Goal: Task Accomplishment & Management: Complete application form

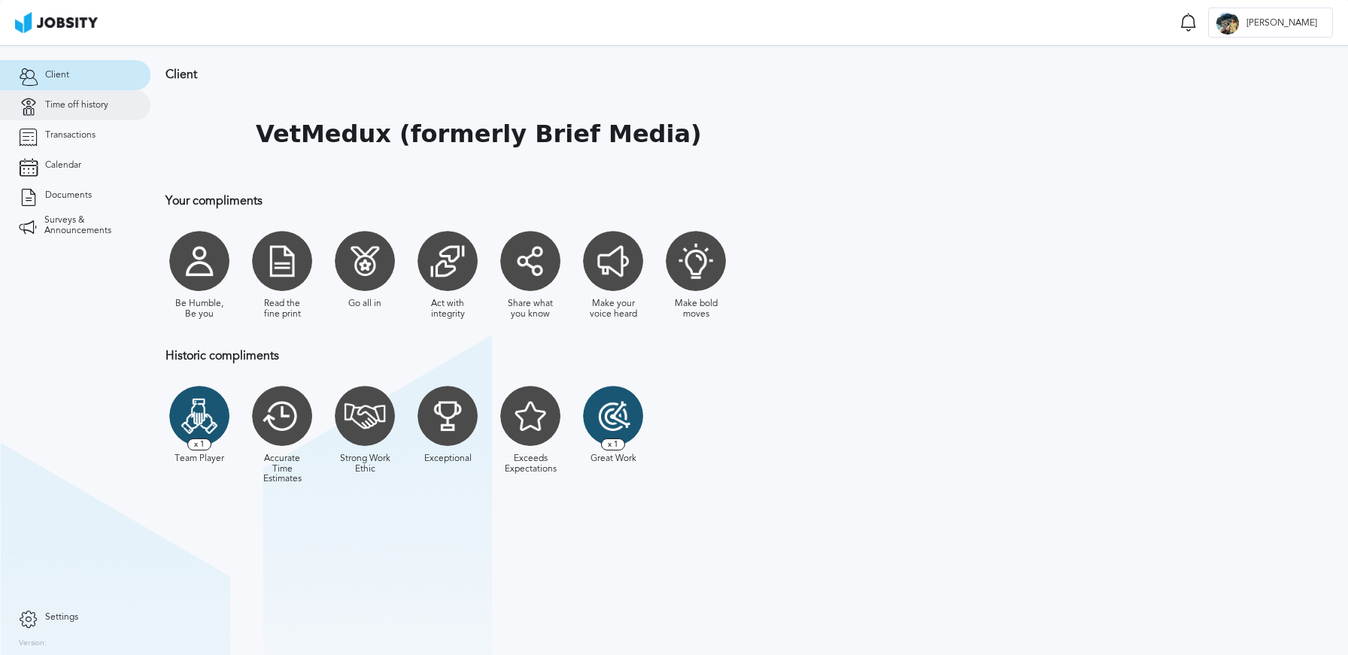
click at [87, 111] on link "Time off history" at bounding box center [75, 105] width 150 height 30
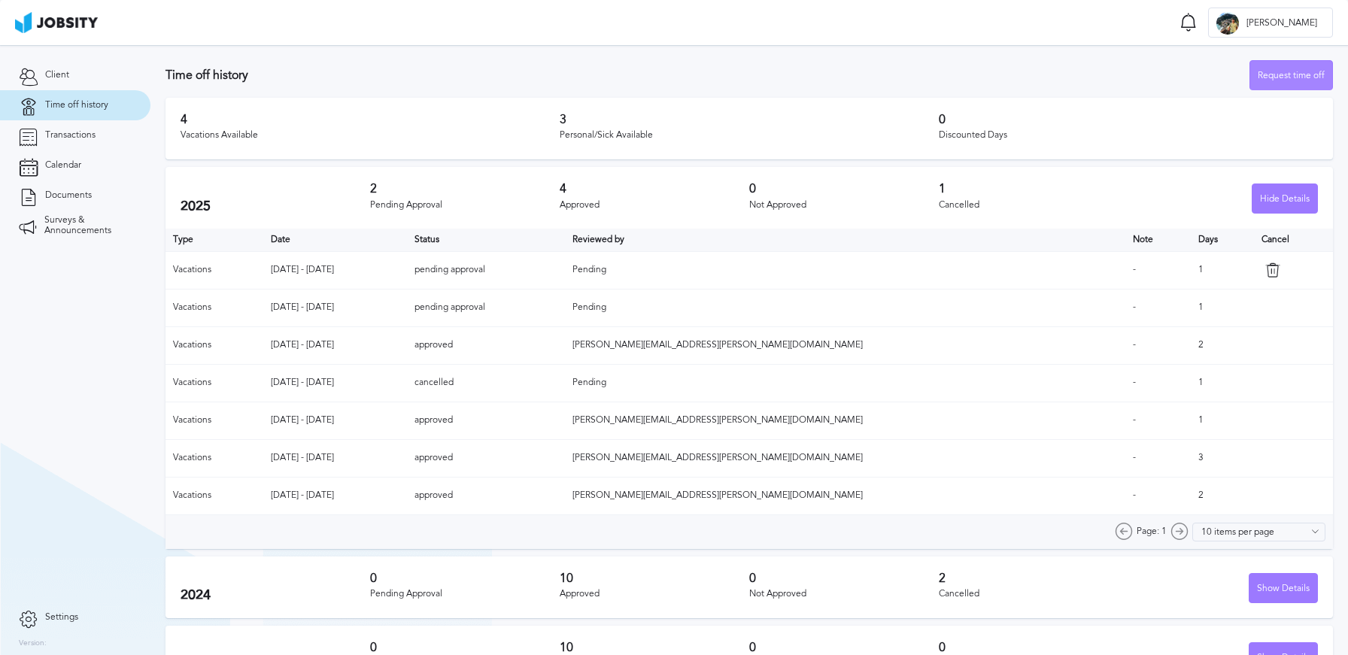
click at [1297, 77] on div "Request time off" at bounding box center [1291, 76] width 82 height 30
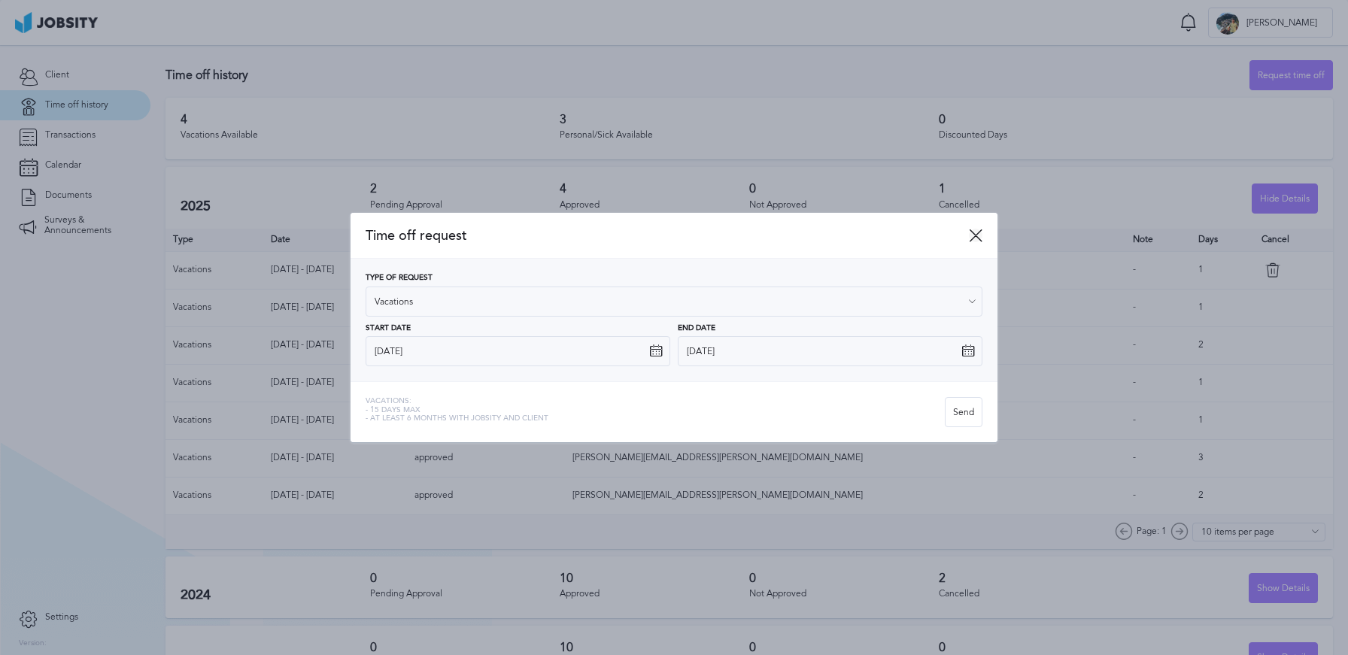
click at [978, 232] on icon at bounding box center [976, 236] width 14 height 14
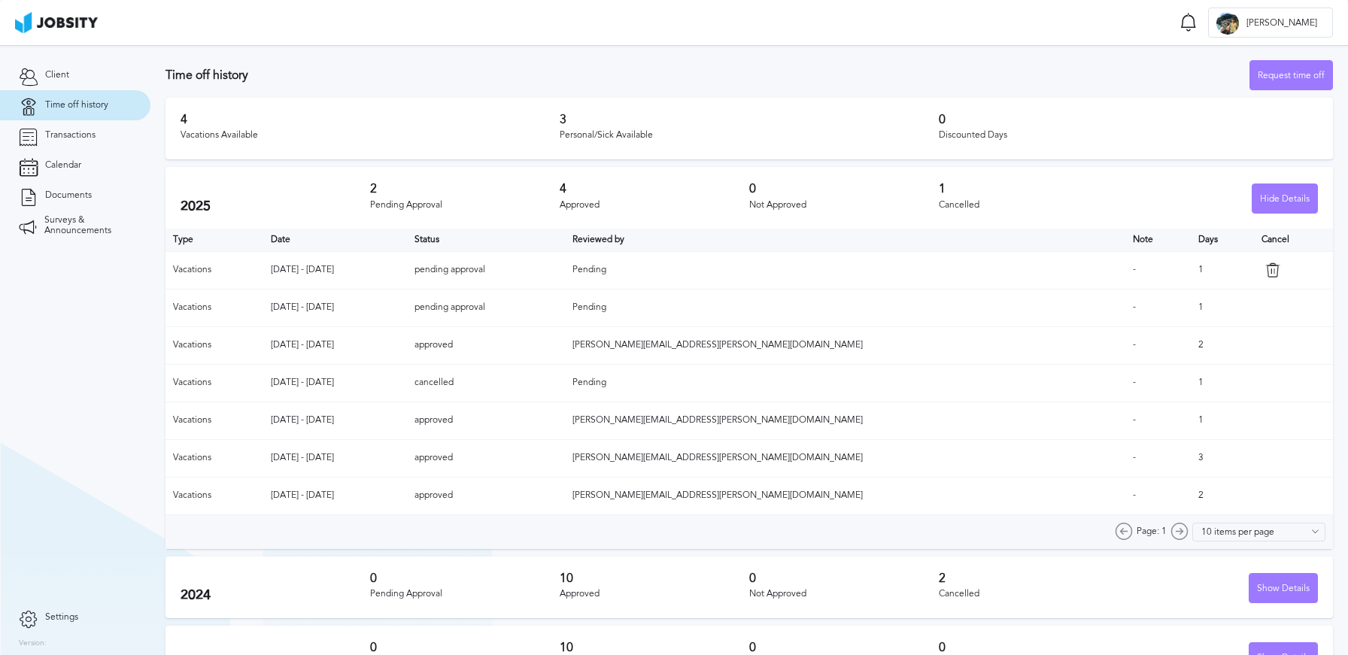
click at [1163, 192] on div "Hide Details" at bounding box center [1223, 199] width 190 height 30
click at [1254, 326] on td at bounding box center [1293, 345] width 79 height 38
click at [1206, 319] on td "1" at bounding box center [1222, 308] width 63 height 38
click at [1191, 313] on td "1" at bounding box center [1222, 308] width 63 height 38
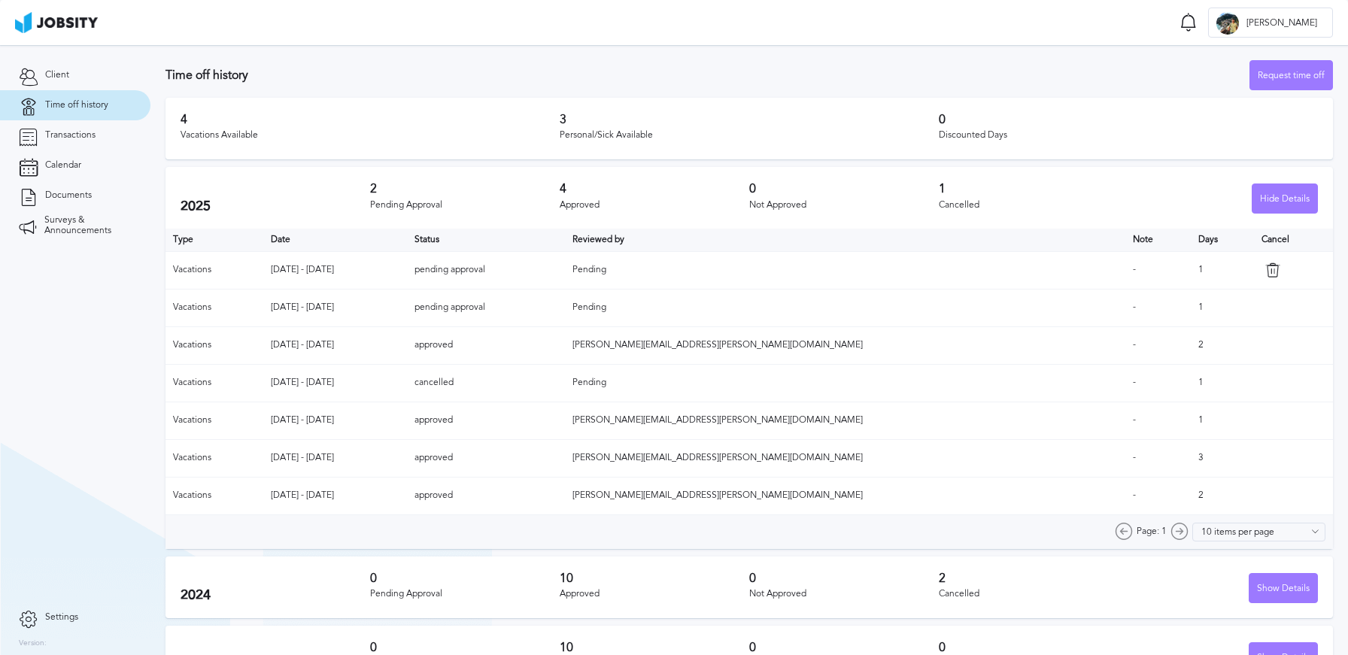
click at [245, 314] on td "Vacations" at bounding box center [214, 308] width 98 height 38
click at [335, 311] on td "[DATE] - [DATE]" at bounding box center [335, 308] width 144 height 38
click at [564, 275] on td "pending approval" at bounding box center [485, 270] width 157 height 38
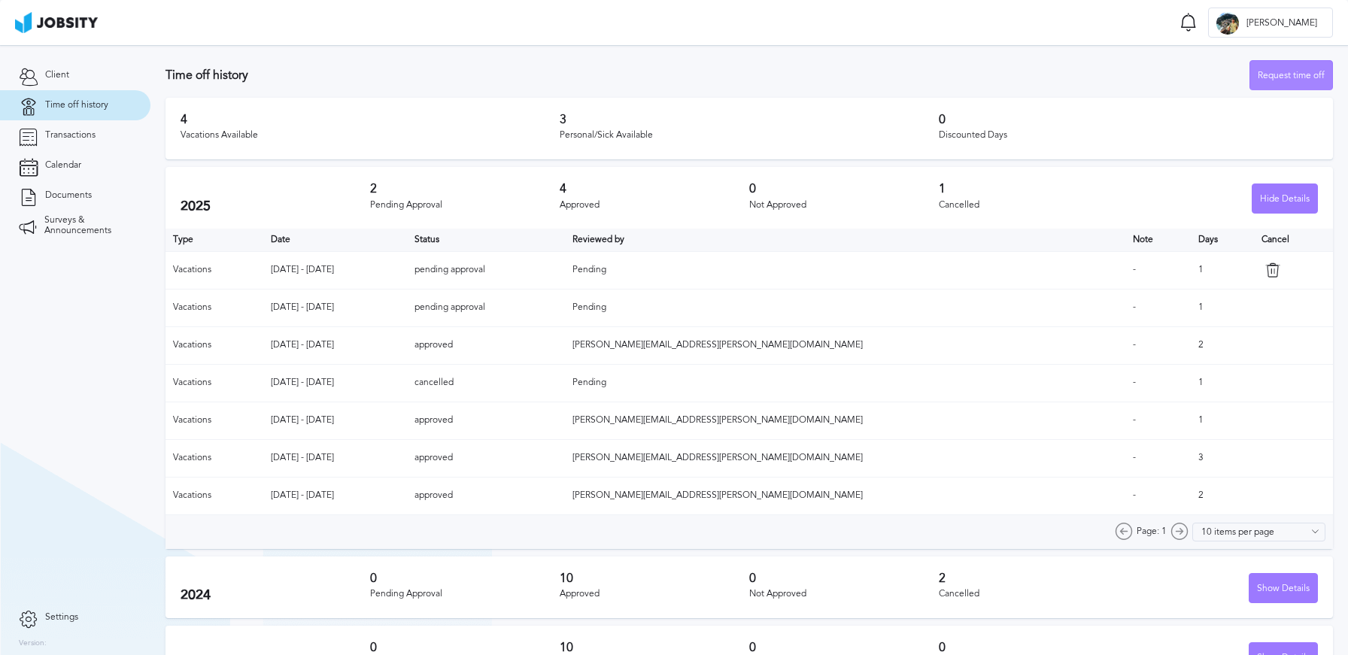
click at [1285, 86] on div "Request time off" at bounding box center [1291, 76] width 82 height 30
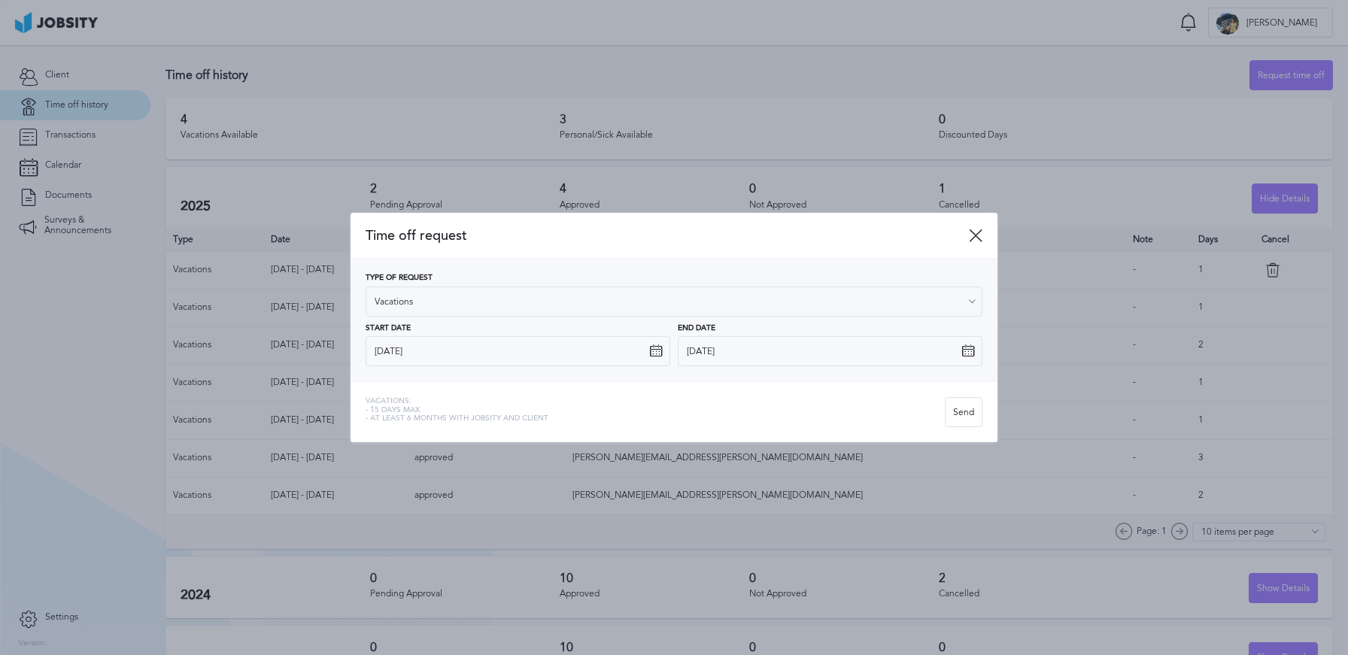
click at [511, 366] on div "Type of Request Vacations Vacations Personal day Sick day PTO Maternity / Pater…" at bounding box center [673, 320] width 647 height 123
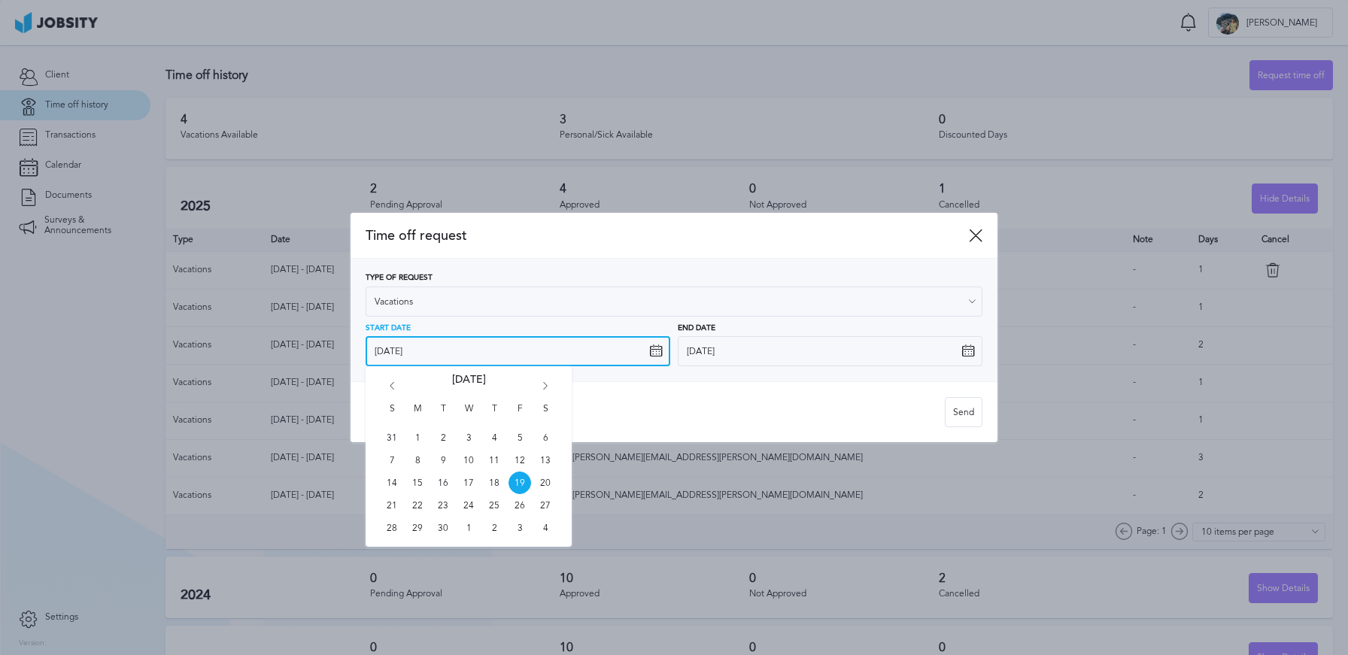
click at [517, 357] on input "[DATE]" at bounding box center [518, 351] width 305 height 30
click at [548, 386] on icon "Go forward 1 month" at bounding box center [546, 389] width 14 height 14
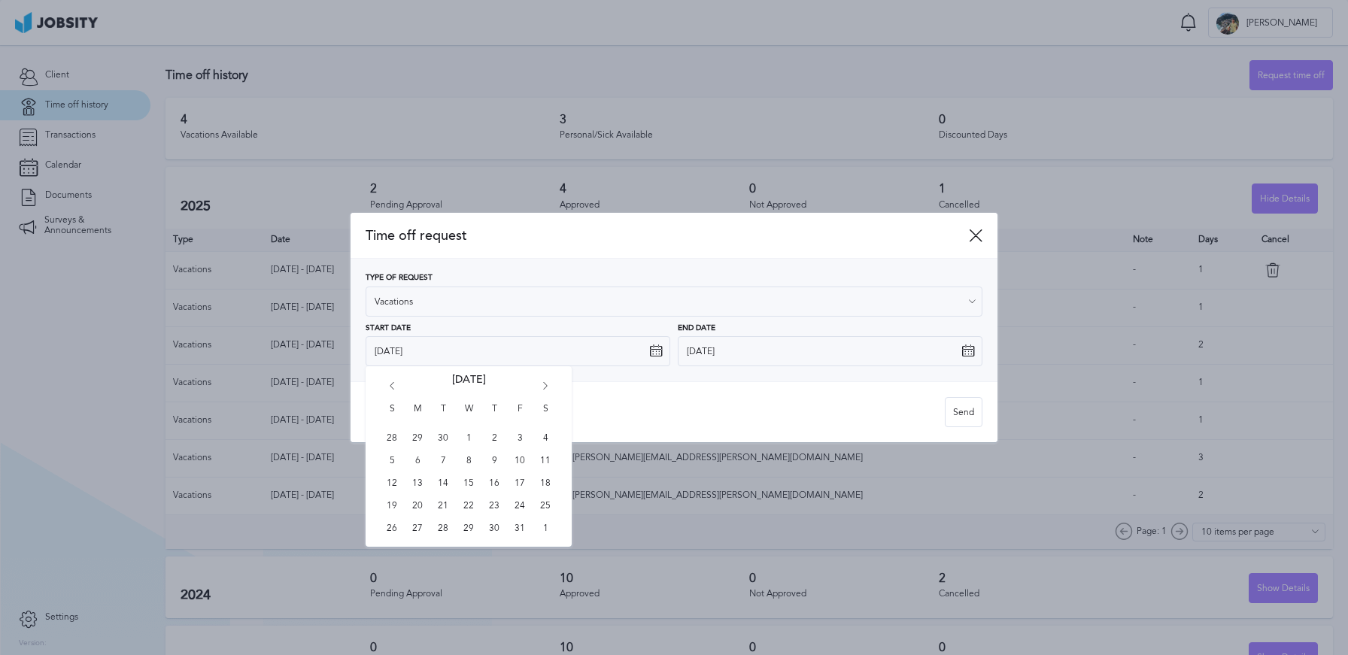
click at [548, 386] on icon "Go forward 1 month" at bounding box center [546, 389] width 14 height 14
click at [499, 484] on span "13" at bounding box center [494, 483] width 23 height 23
type input "[DATE]"
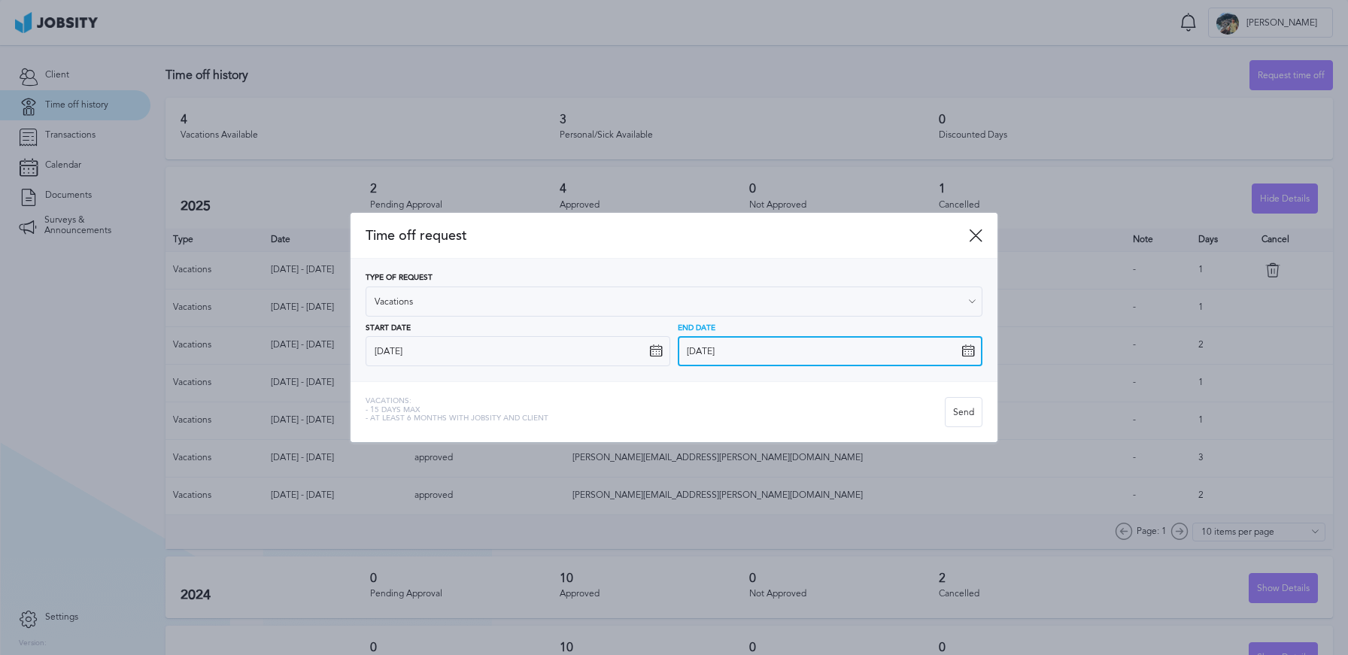
click at [716, 358] on input "[DATE]" at bounding box center [830, 351] width 305 height 30
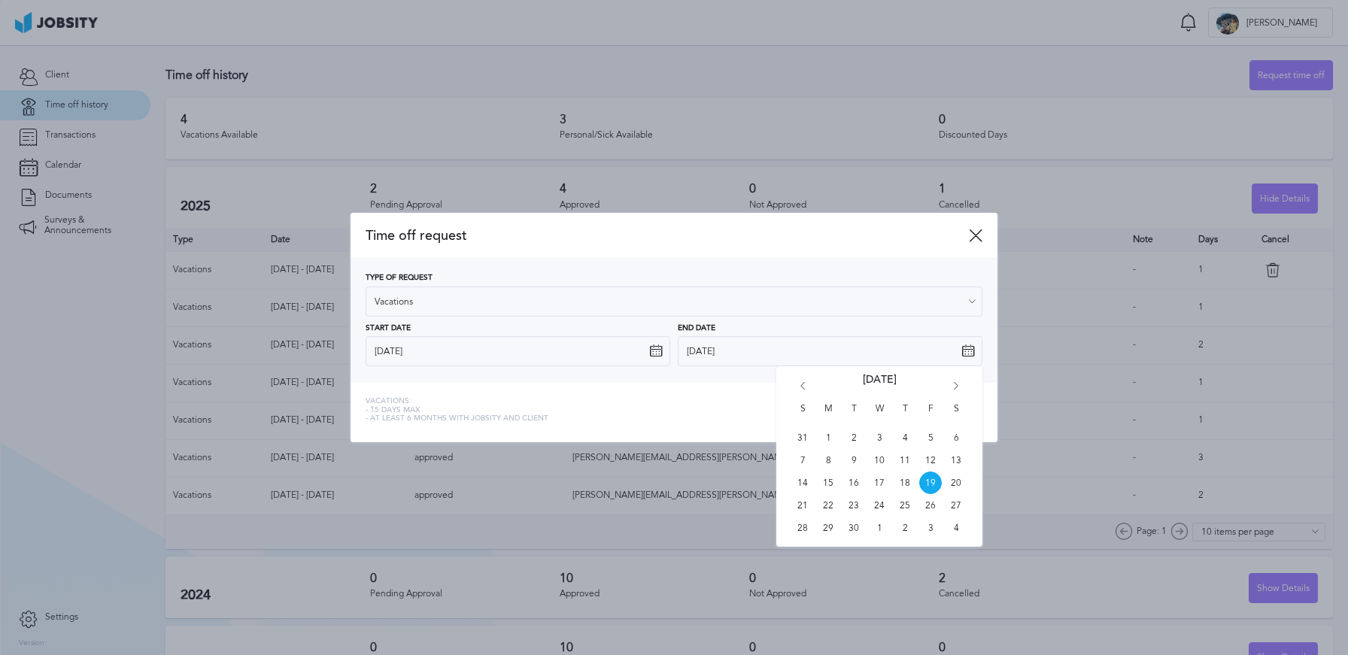
click at [957, 384] on icon "Go forward 1 month" at bounding box center [956, 389] width 14 height 14
click at [959, 479] on span "15" at bounding box center [956, 483] width 23 height 23
type input "[DATE]"
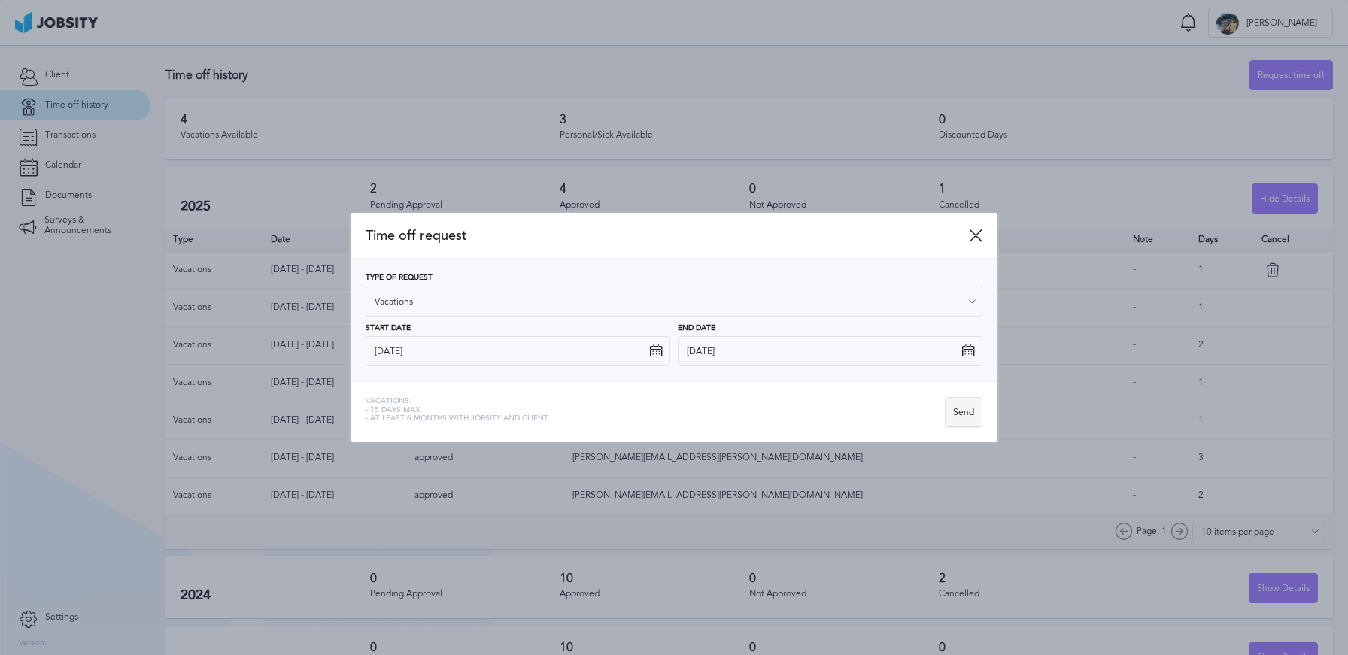
click at [963, 417] on div "Send" at bounding box center [963, 413] width 36 height 30
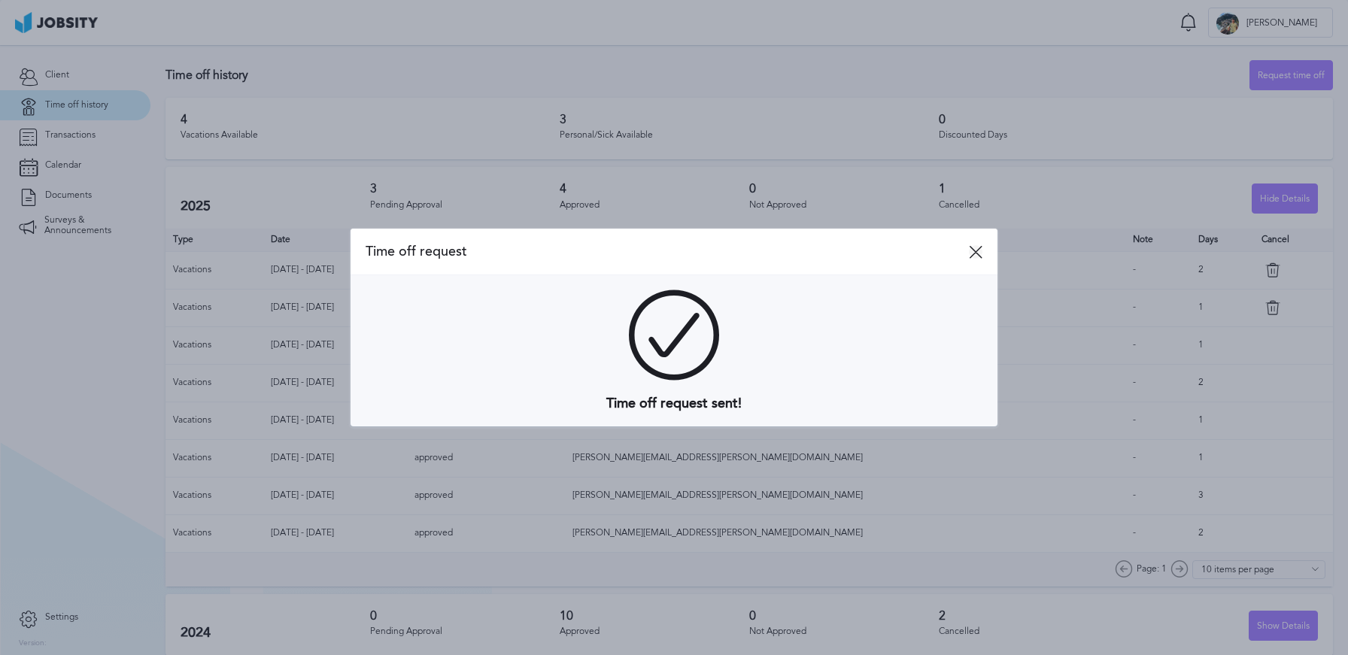
click at [979, 251] on icon at bounding box center [976, 252] width 14 height 14
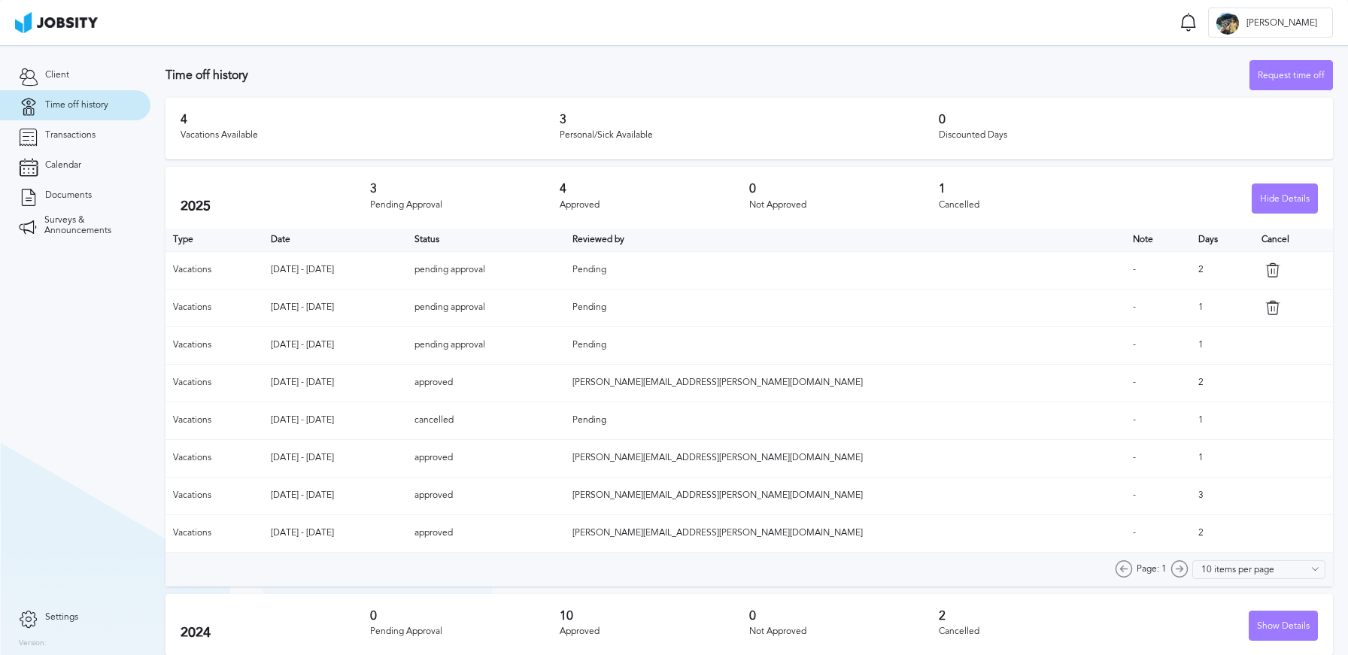
click at [1265, 272] on icon at bounding box center [1272, 269] width 15 height 15
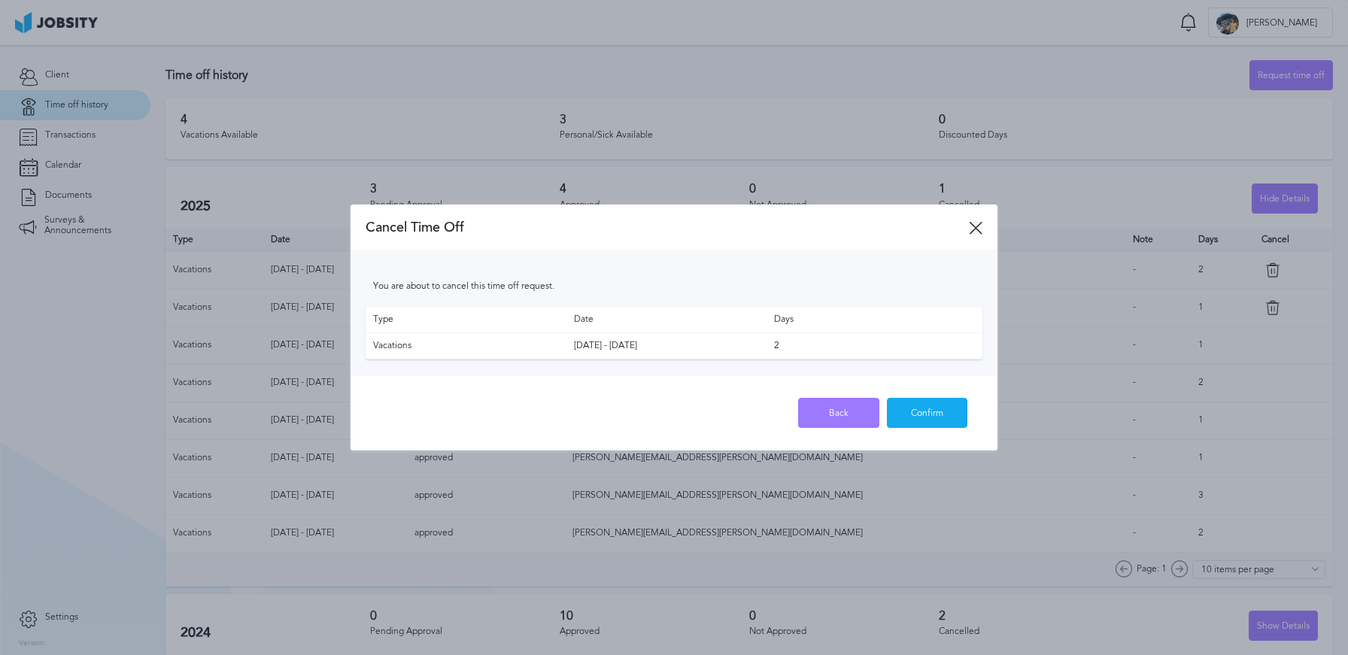
click at [974, 227] on icon at bounding box center [976, 228] width 14 height 14
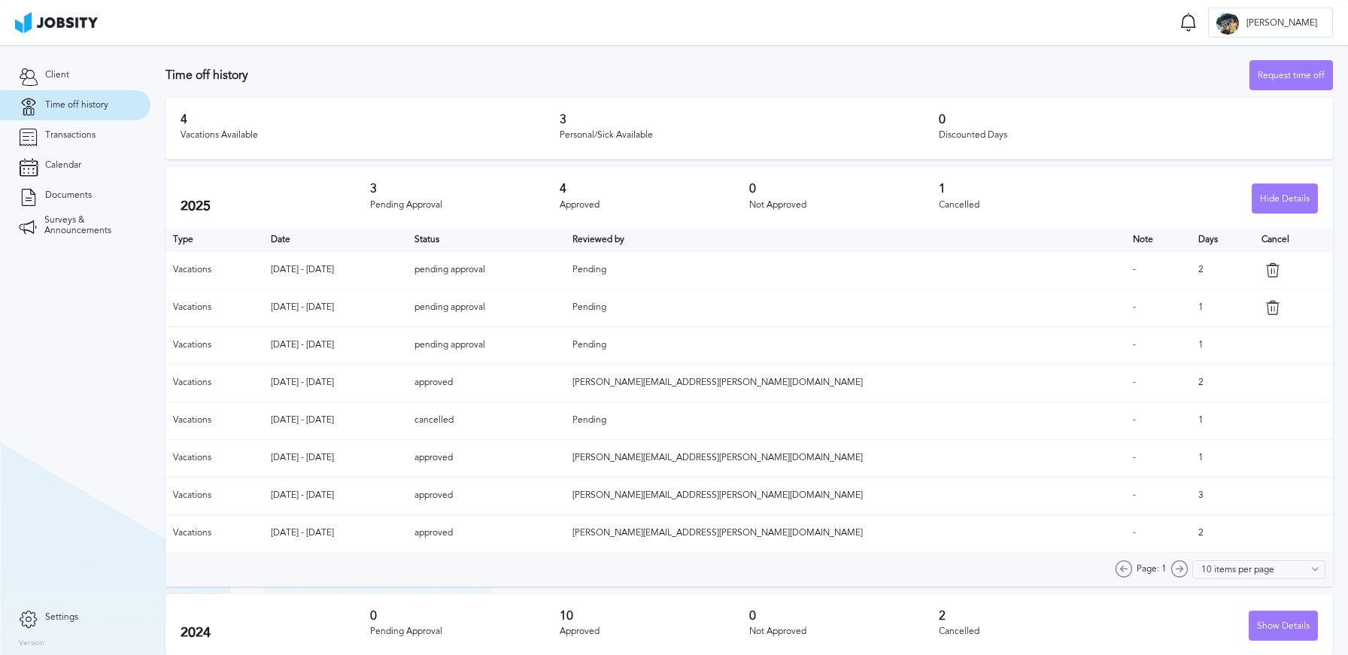
click at [1265, 269] on icon at bounding box center [1272, 269] width 15 height 15
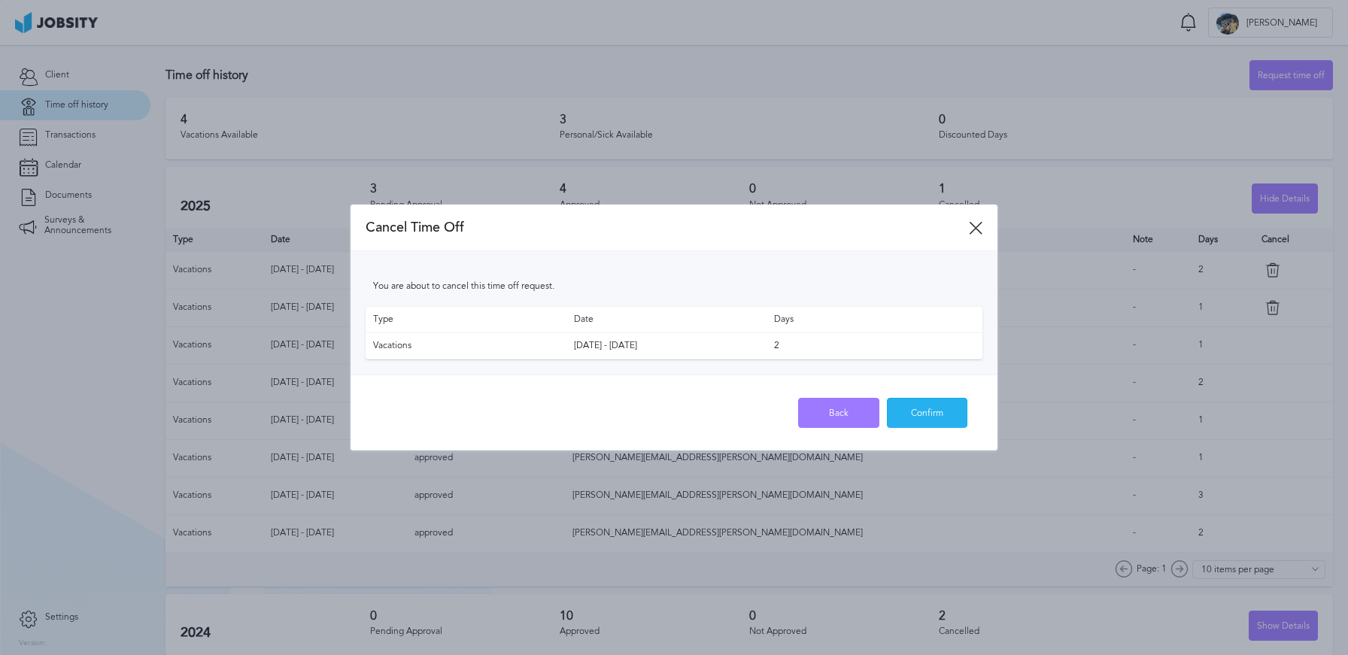
click at [945, 415] on div "Confirm" at bounding box center [927, 414] width 80 height 30
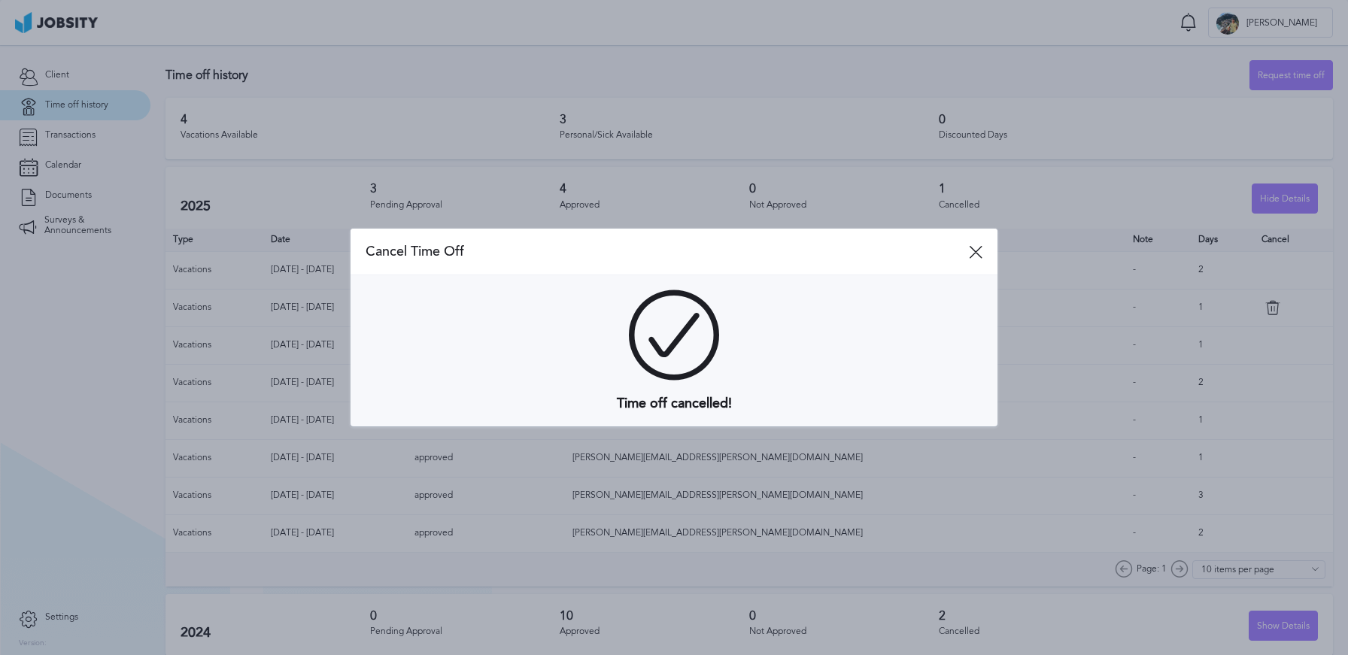
click at [966, 251] on span "Cancel Time Off" at bounding box center [667, 252] width 603 height 16
click at [982, 253] on div "Cancel Time Off" at bounding box center [673, 252] width 647 height 47
click at [975, 253] on icon at bounding box center [976, 252] width 14 height 14
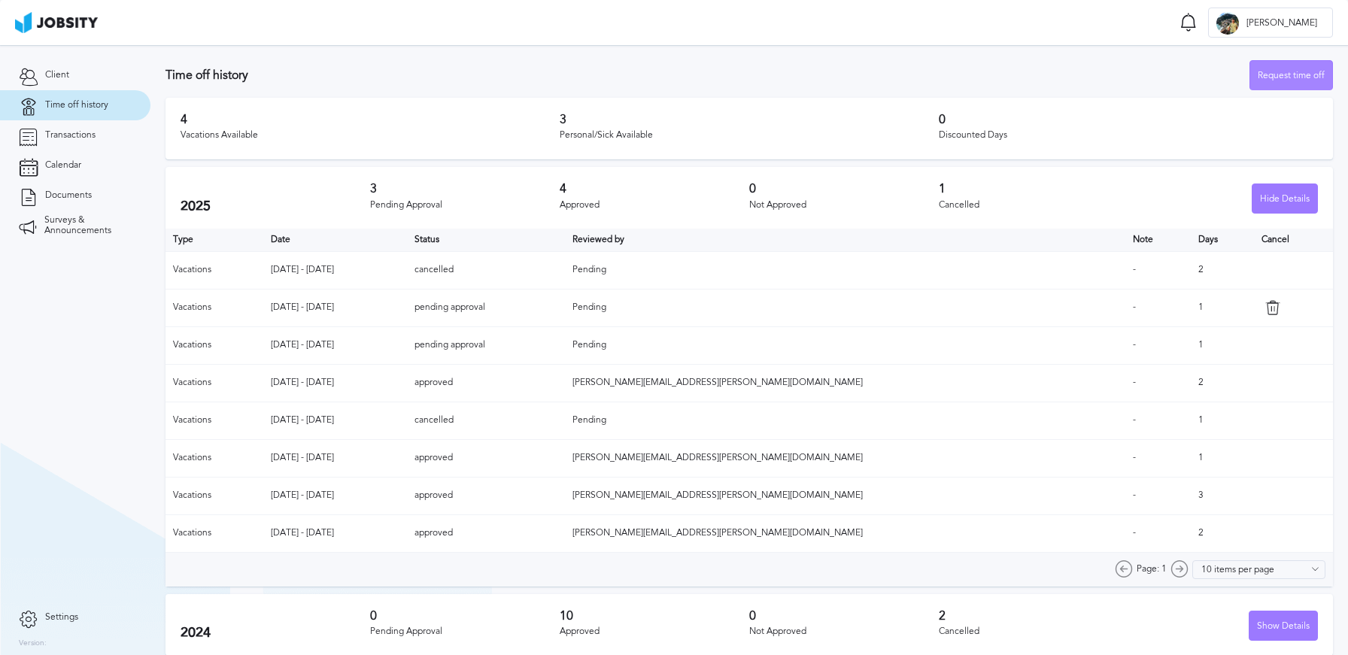
click at [1295, 74] on div "Request time off" at bounding box center [1291, 76] width 82 height 30
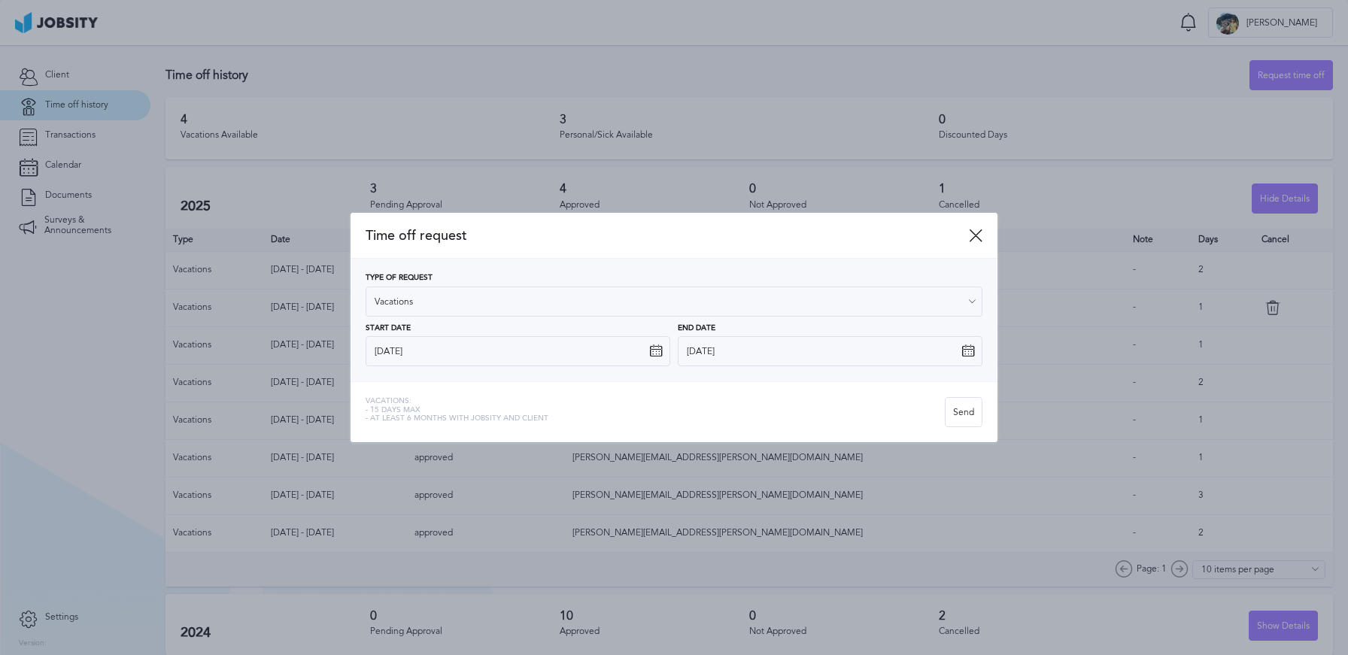
click at [499, 286] on div "Type of Request Vacations" at bounding box center [674, 295] width 617 height 43
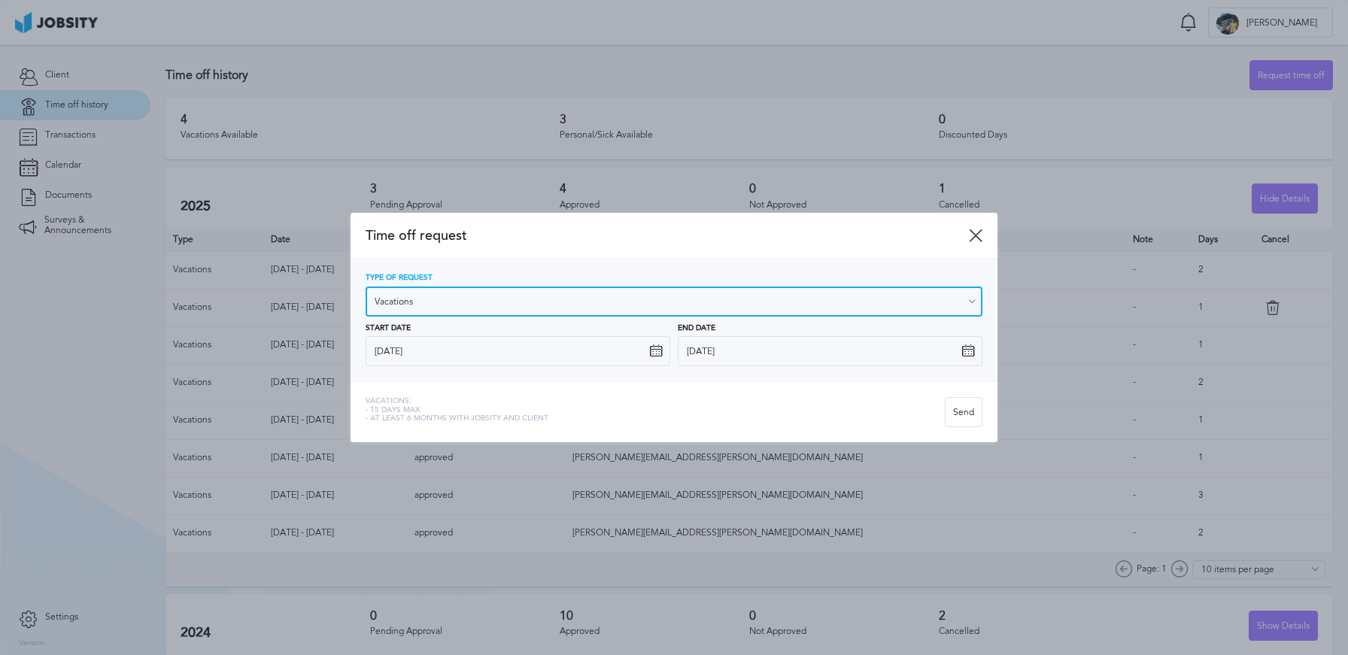
click at [495, 297] on input "Vacations" at bounding box center [674, 302] width 617 height 30
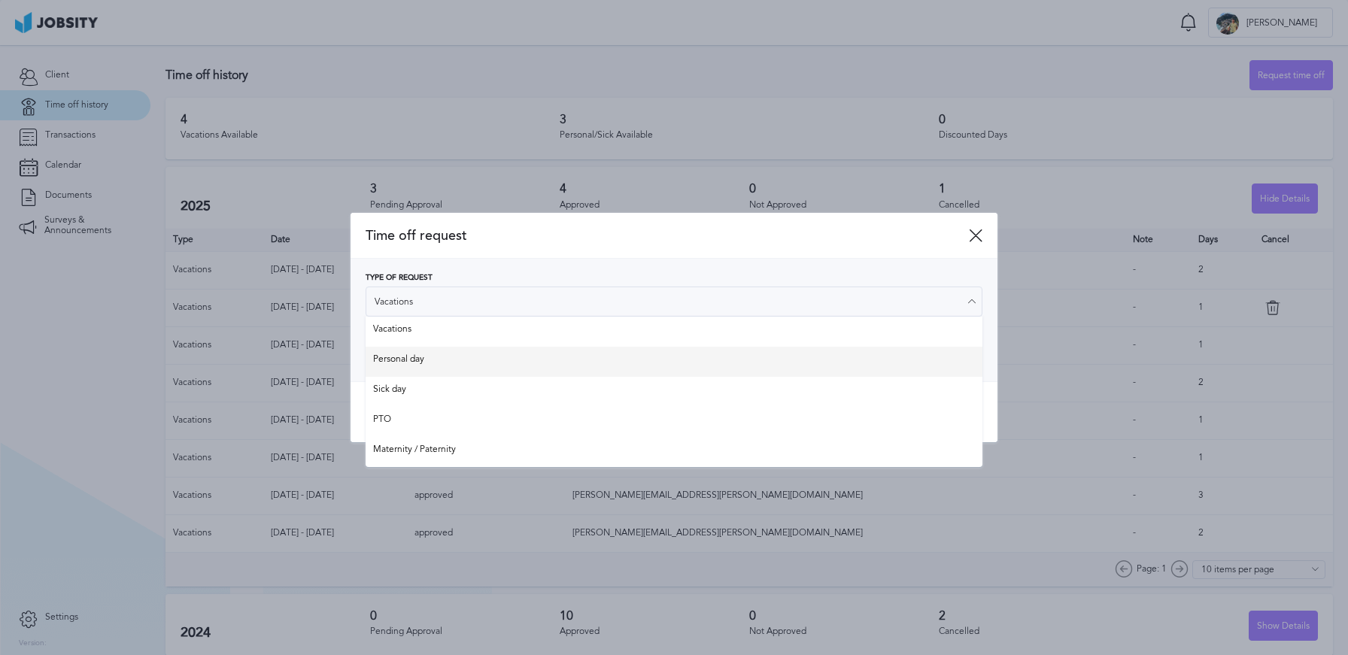
type input "Personal day"
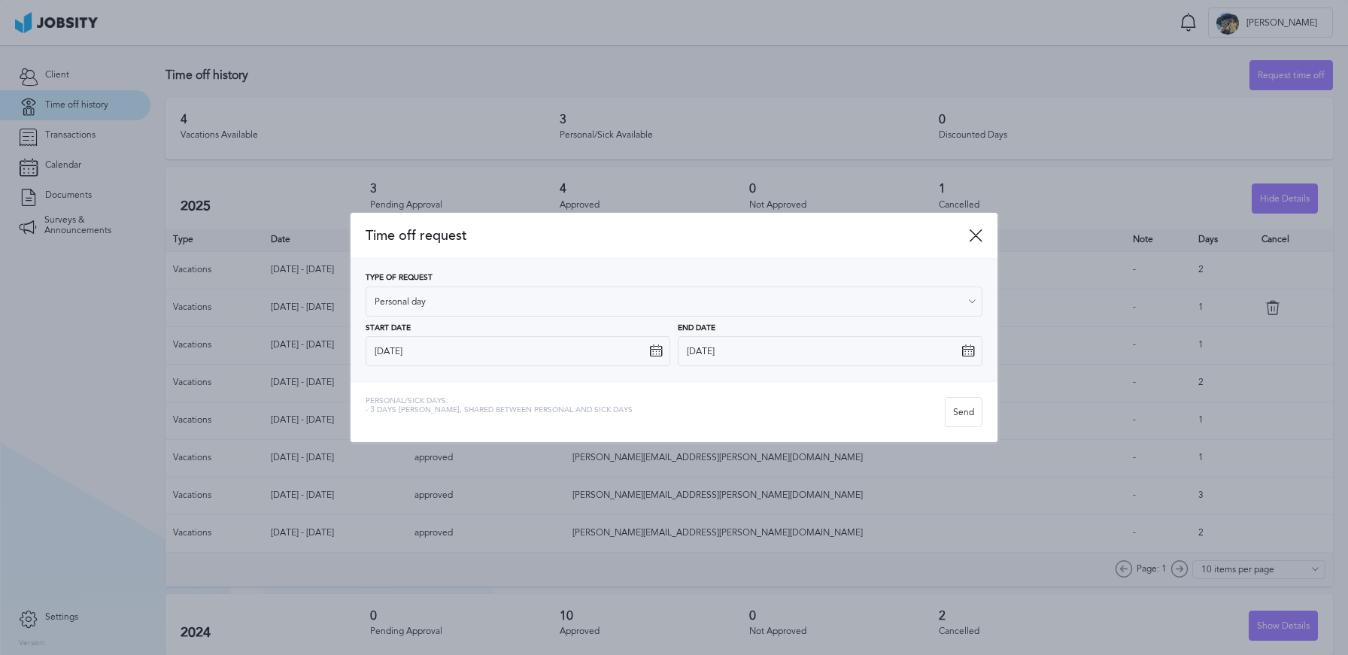
click at [480, 364] on div "Type of Request Personal day Vacations Personal day Sick day PTO Maternity / Pa…" at bounding box center [674, 320] width 617 height 93
click at [485, 357] on input "[DATE]" at bounding box center [518, 351] width 305 height 30
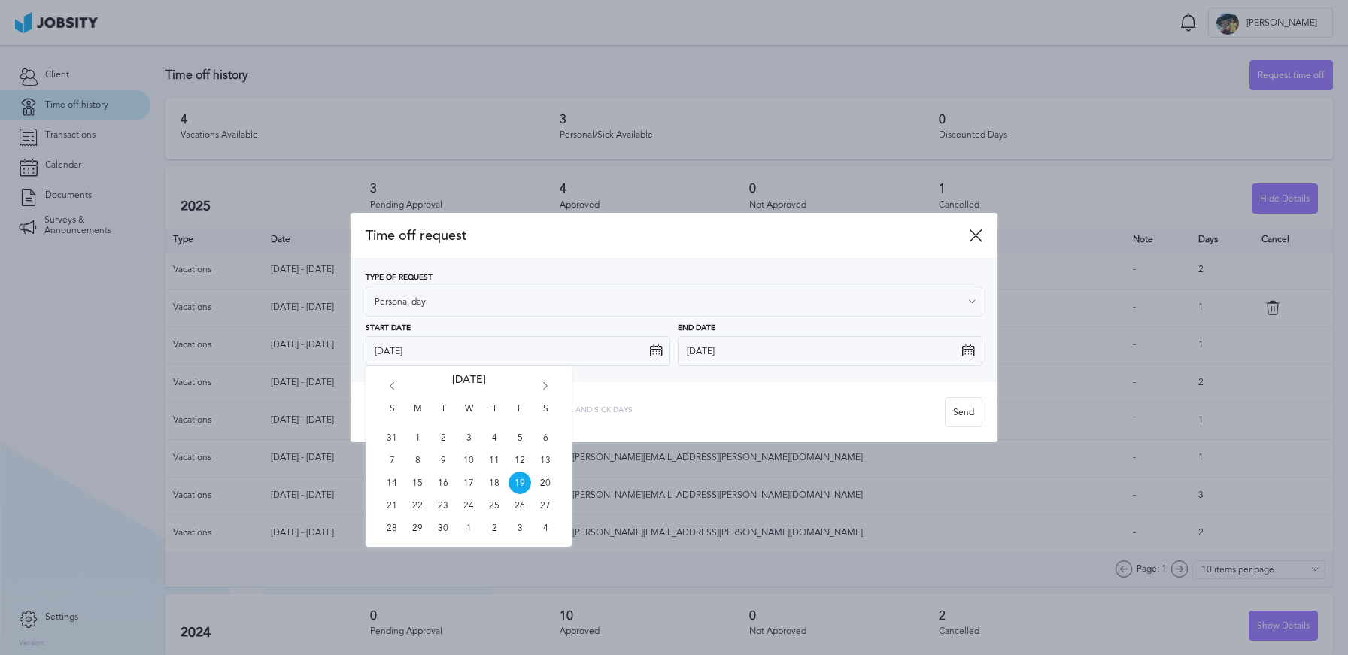
click at [550, 384] on icon "Go forward 1 month" at bounding box center [546, 389] width 14 height 14
click at [381, 386] on div "S M T W T F S 26 27 28 29 30 31 1 2 3 4 5 6 7 8 9 10 11 12 13 14 15 16 17 18 19…" at bounding box center [469, 462] width 206 height 192
click at [504, 484] on span "13" at bounding box center [494, 483] width 23 height 23
type input "[DATE]"
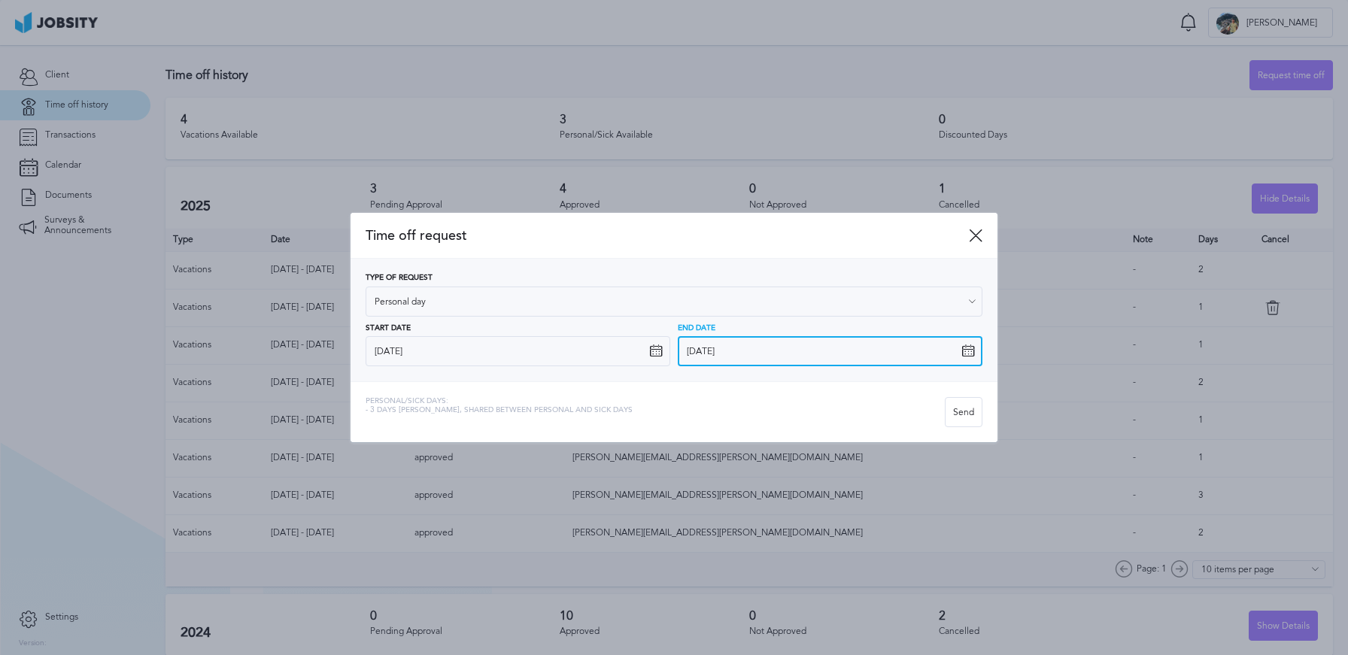
click at [790, 358] on input "[DATE]" at bounding box center [830, 351] width 305 height 30
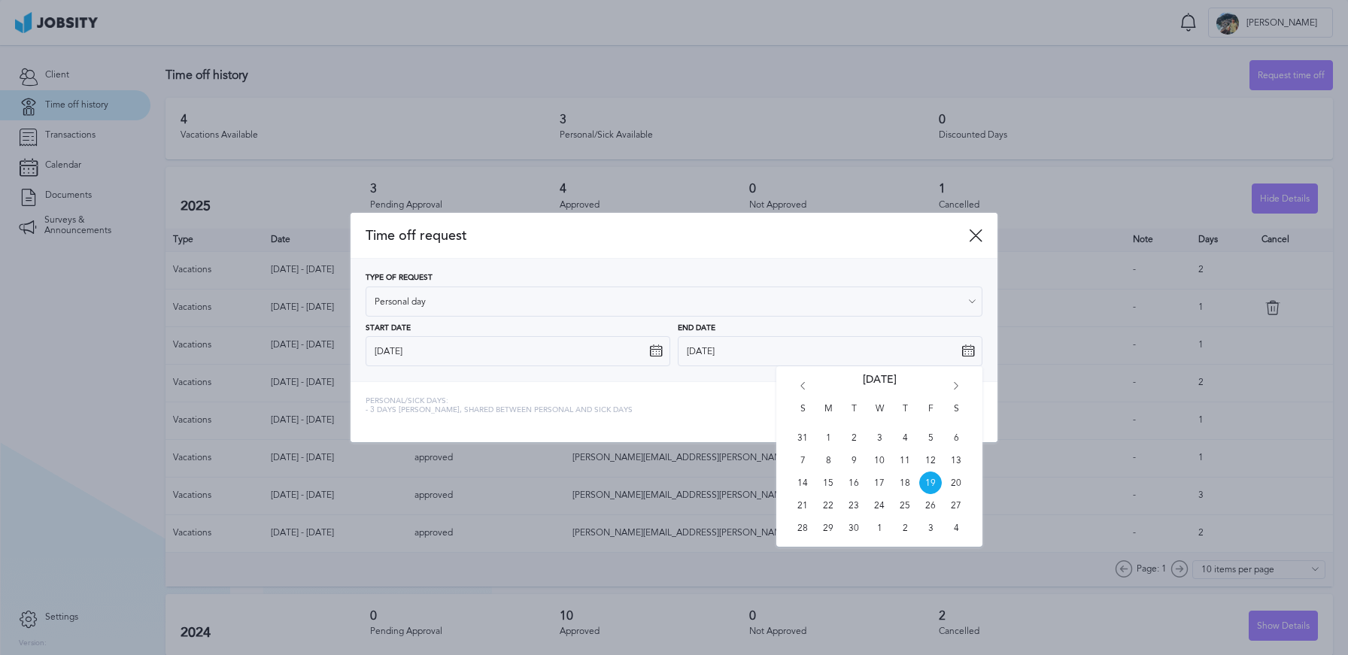
click at [955, 381] on div "S M T W T F S 31 1 2 3 4 5 6 7 8 9 10 11 12 13 14 15 16 17 18 19 20 21 22 23 24…" at bounding box center [879, 456] width 206 height 181
click at [957, 387] on icon "Go forward 1 month" at bounding box center [956, 389] width 14 height 14
click at [954, 478] on span "15" at bounding box center [956, 483] width 23 height 23
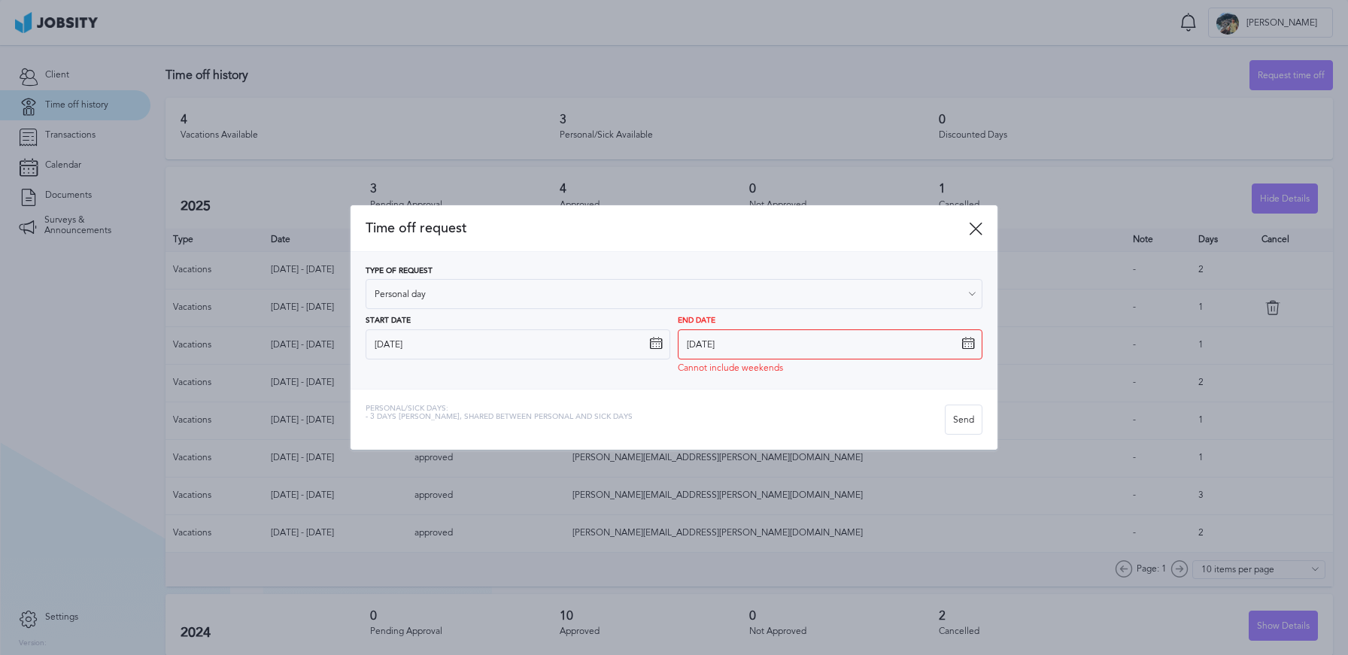
click at [849, 398] on div "Personal/Sick days: - 3 days [PERSON_NAME], shared between personal and sick da…" at bounding box center [673, 419] width 647 height 61
click at [969, 347] on icon at bounding box center [968, 344] width 14 height 14
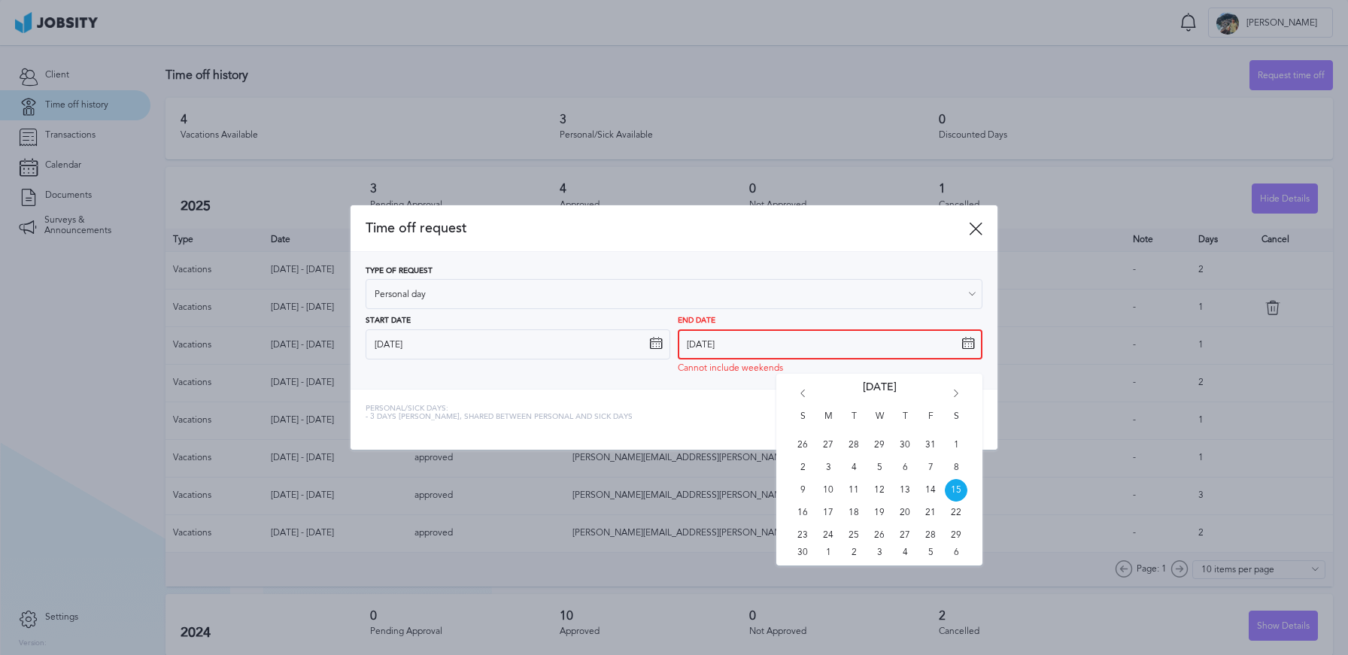
click at [881, 344] on input "[DATE]" at bounding box center [830, 344] width 305 height 30
click at [930, 487] on span "14" at bounding box center [930, 490] width 23 height 23
type input "[DATE]"
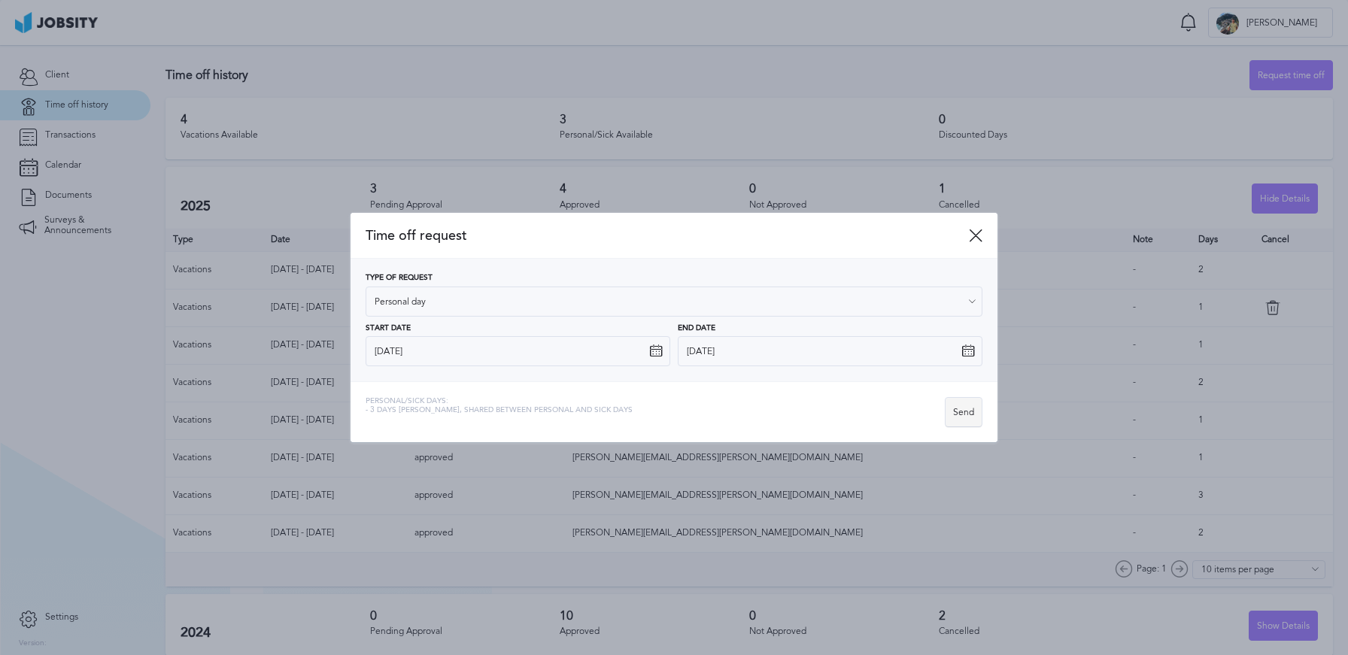
click at [963, 409] on div "Send" at bounding box center [963, 413] width 36 height 30
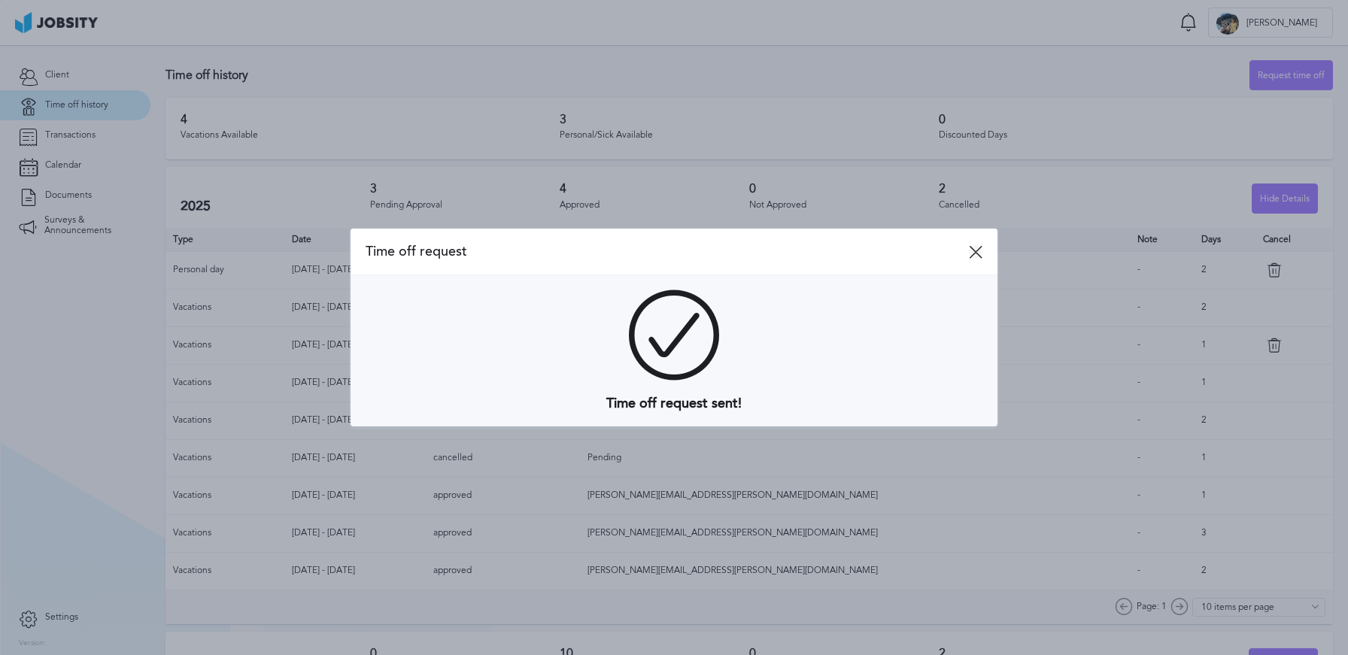
click at [977, 250] on icon at bounding box center [976, 252] width 14 height 14
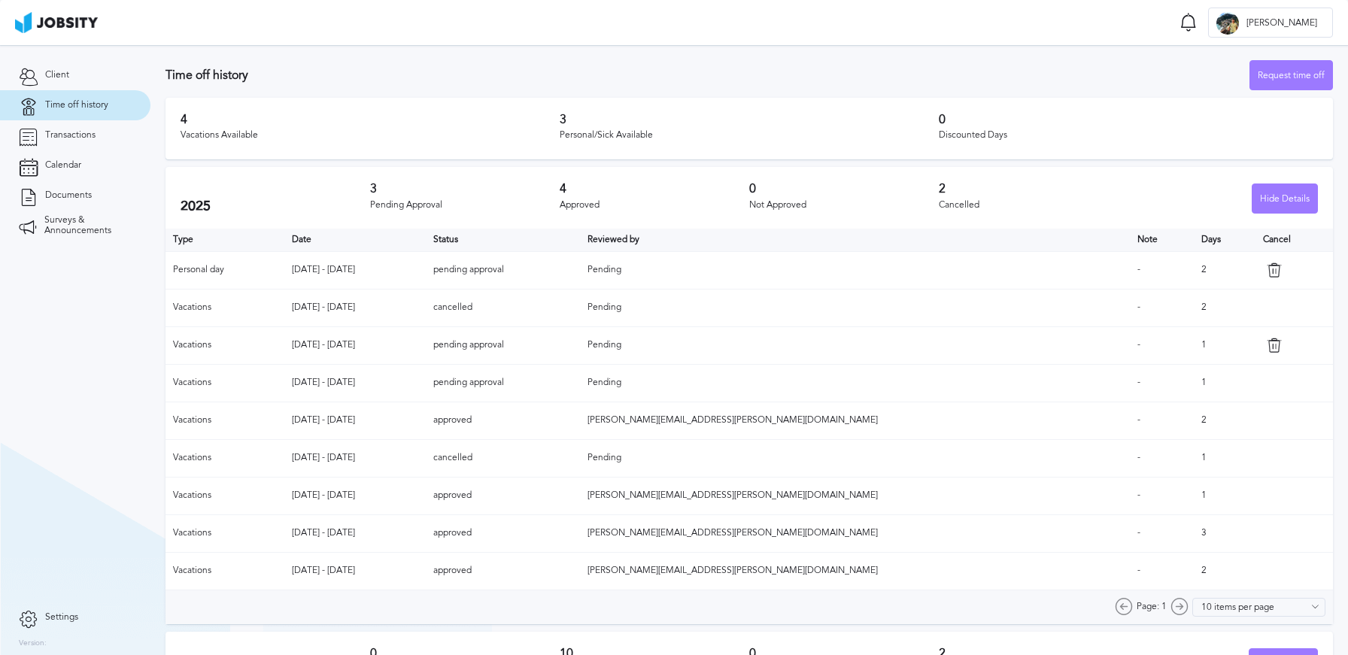
click at [1267, 347] on icon at bounding box center [1274, 345] width 15 height 15
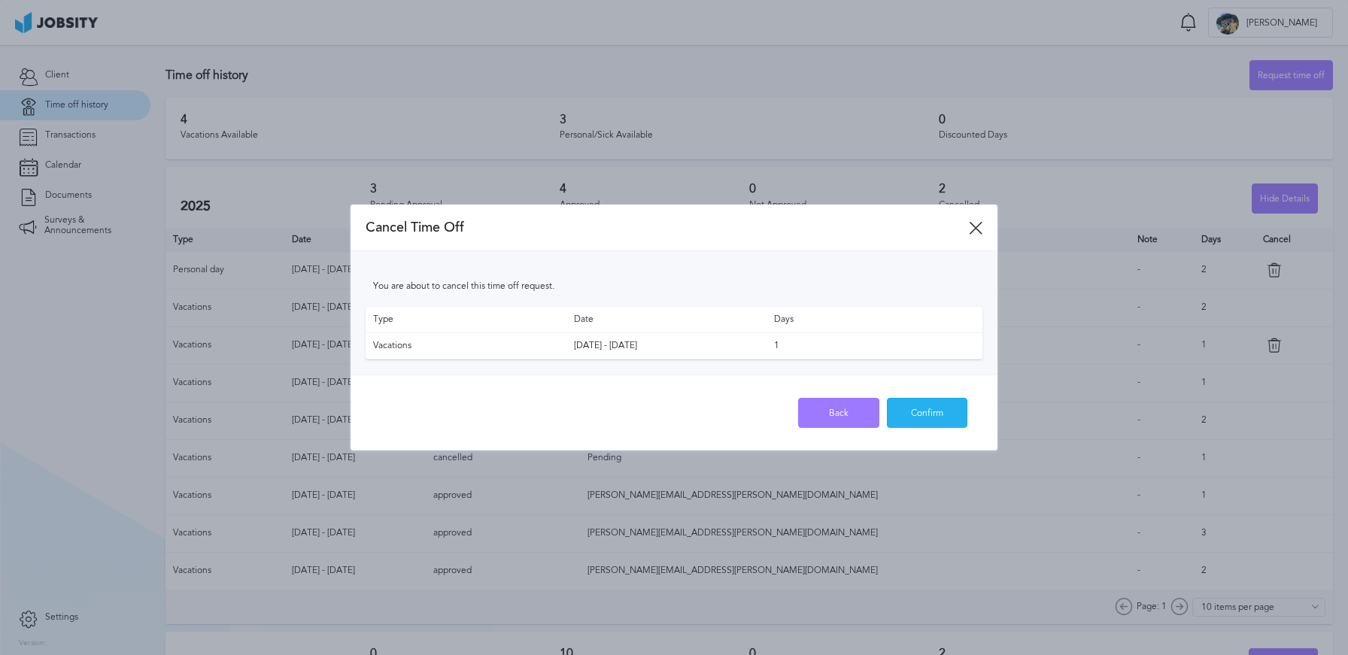
click at [951, 416] on div "Confirm" at bounding box center [927, 414] width 80 height 30
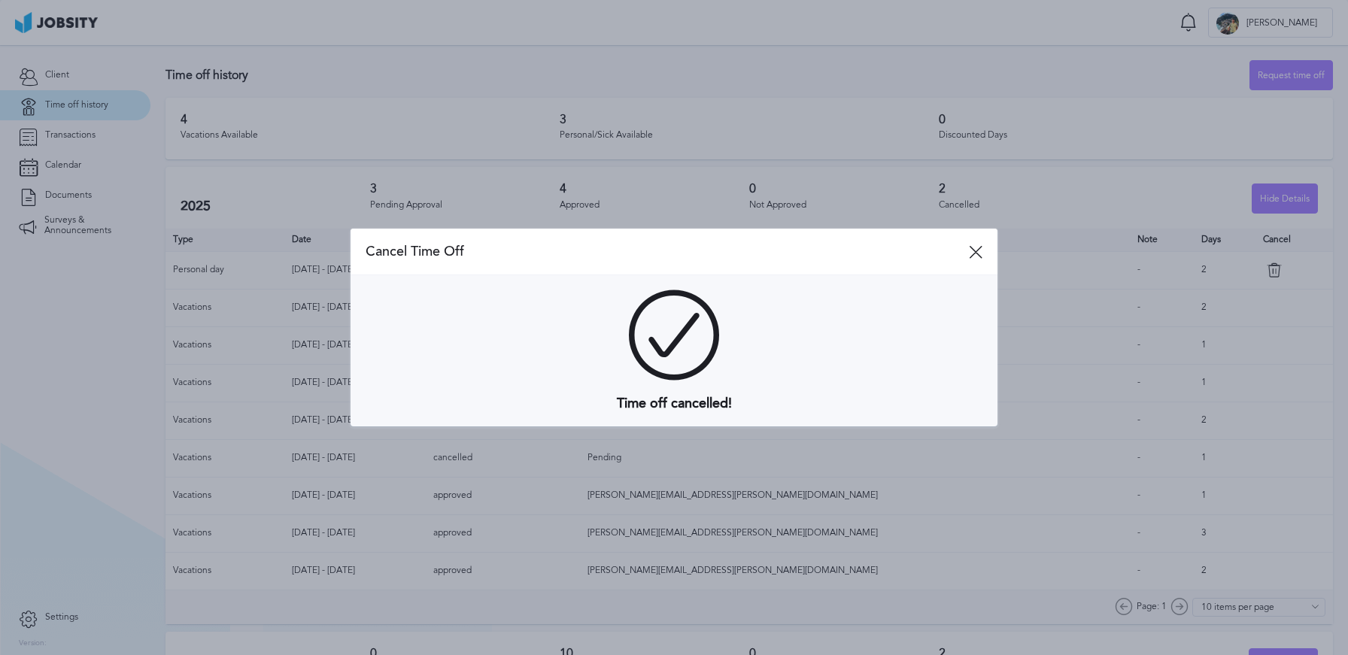
click at [1282, 77] on div at bounding box center [674, 327] width 1348 height 655
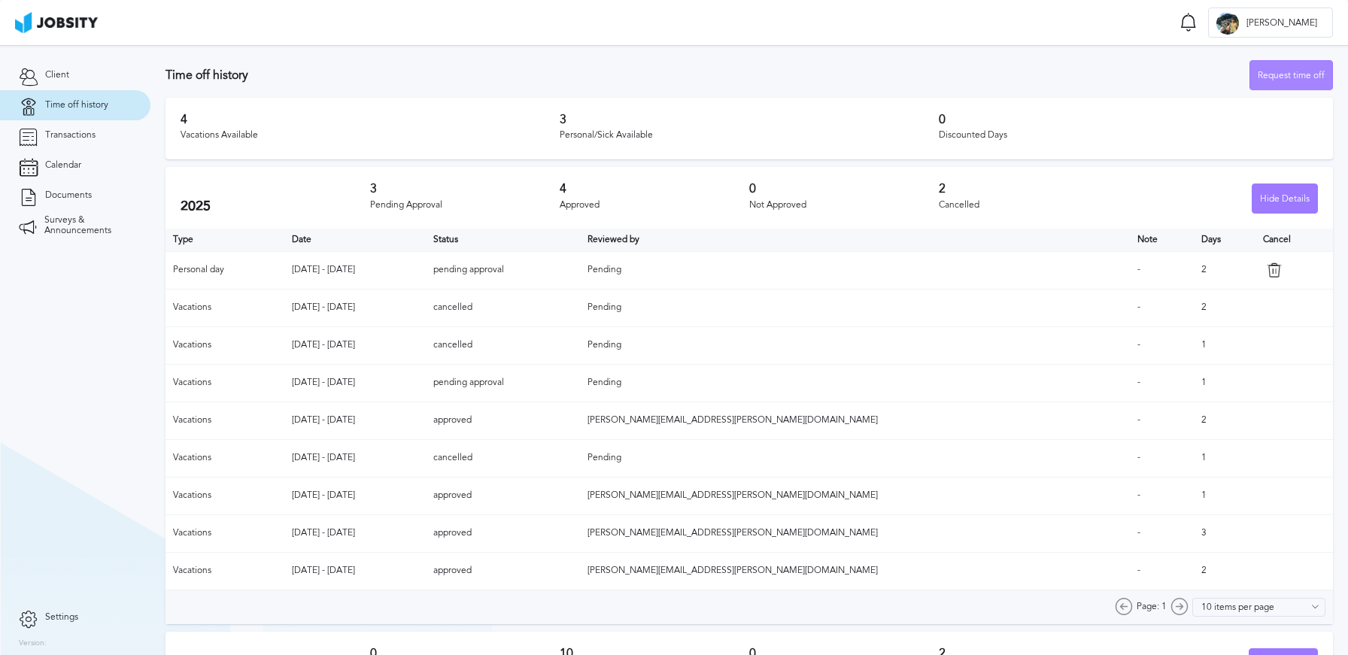
click at [1282, 80] on div "Request time off" at bounding box center [1291, 76] width 82 height 30
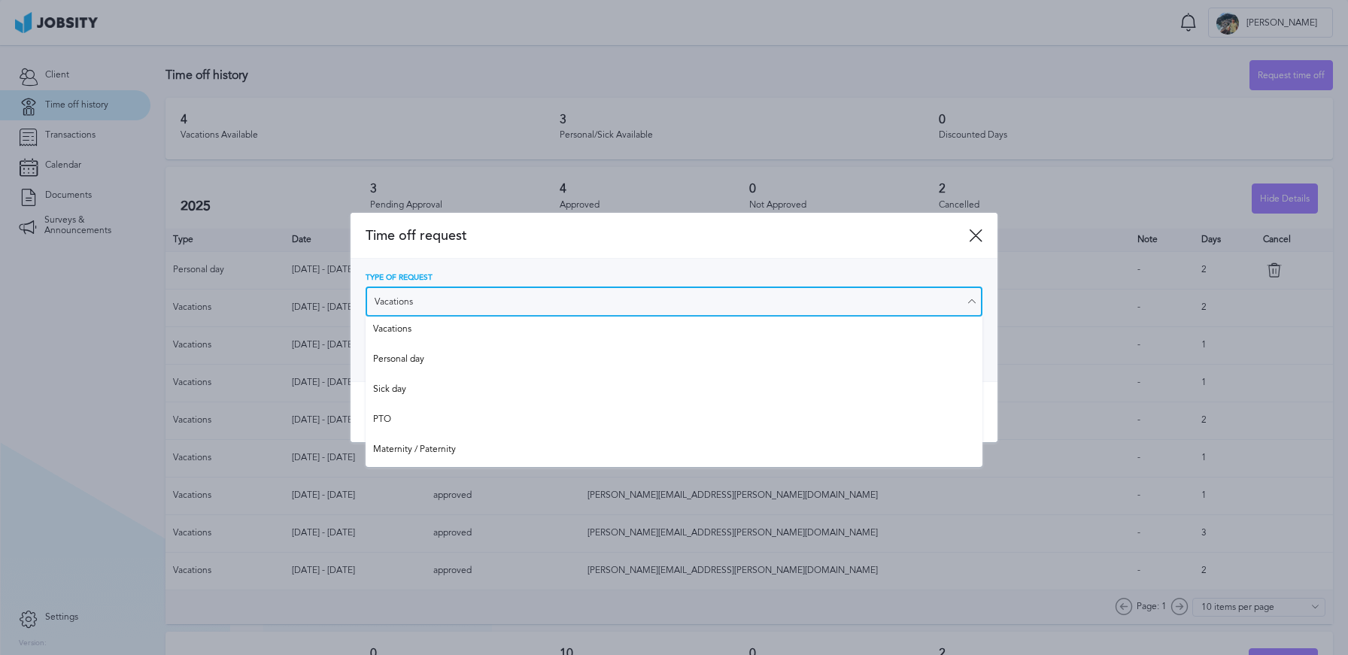
click at [522, 308] on input "Vacations" at bounding box center [674, 302] width 617 height 30
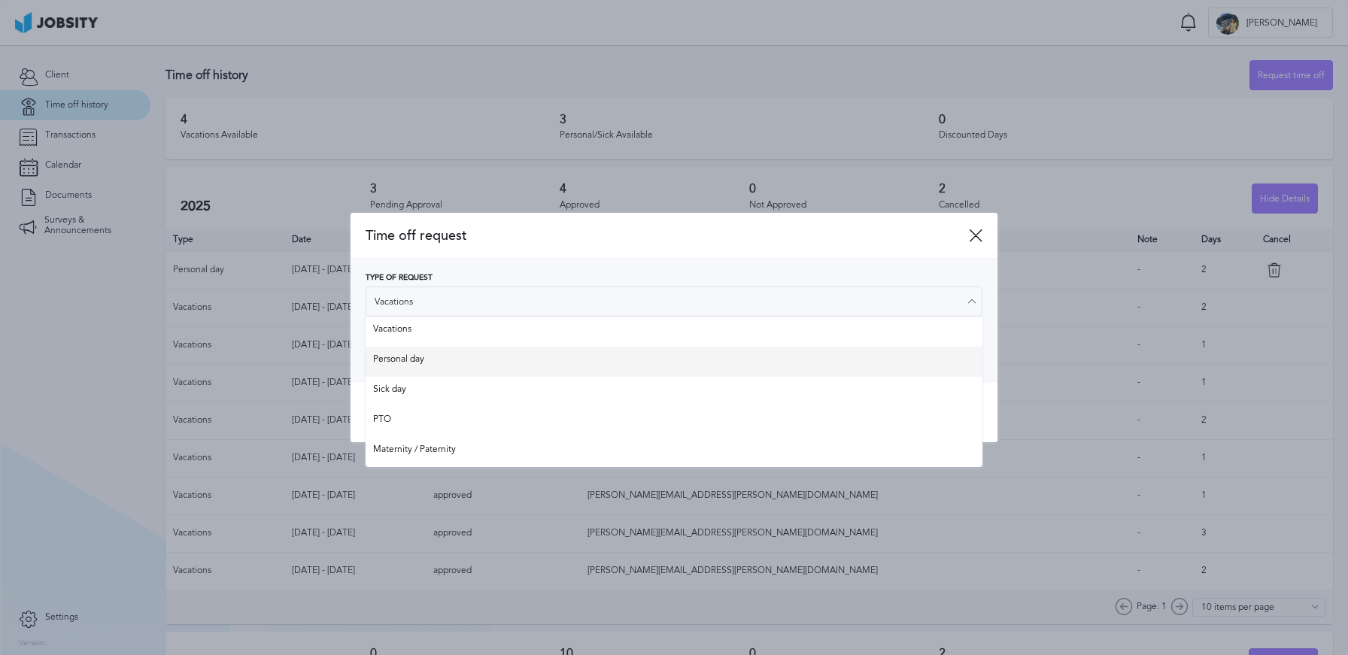
type input "Personal day"
click at [469, 366] on div "Type of Request Personal day Vacations Personal day Sick day PTO Maternity / Pa…" at bounding box center [674, 320] width 617 height 93
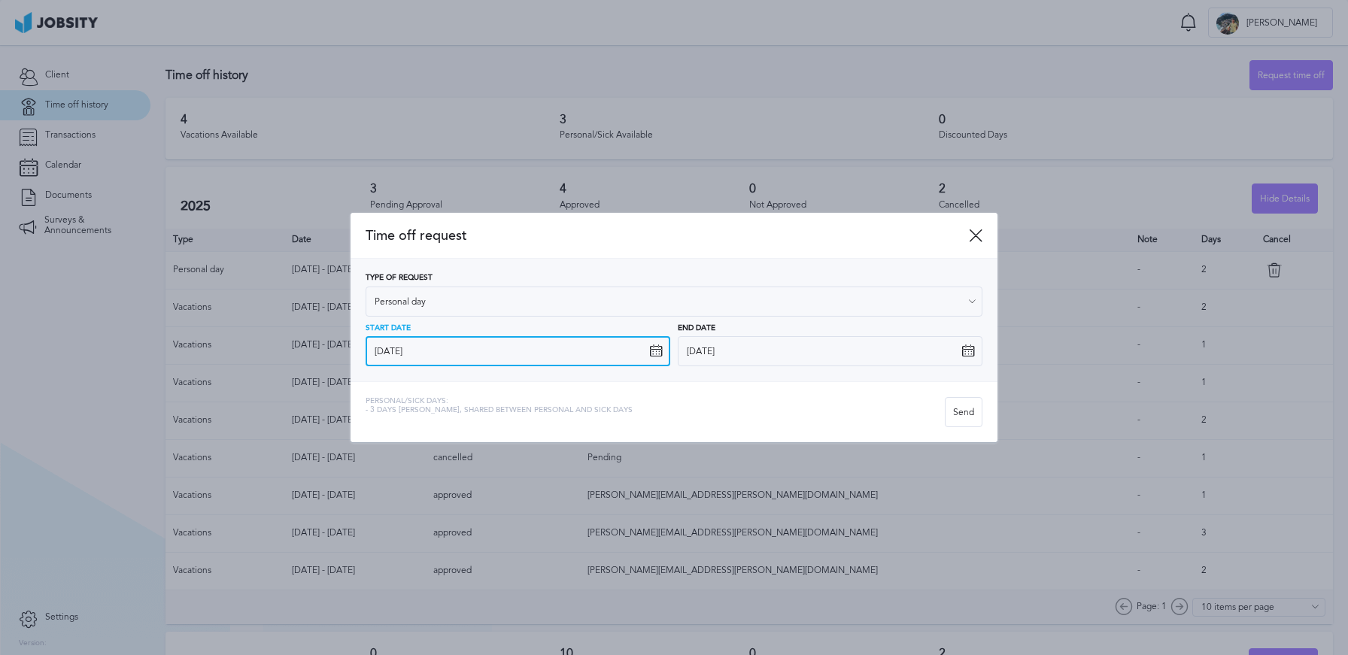
click at [472, 360] on input "[DATE]" at bounding box center [518, 351] width 305 height 30
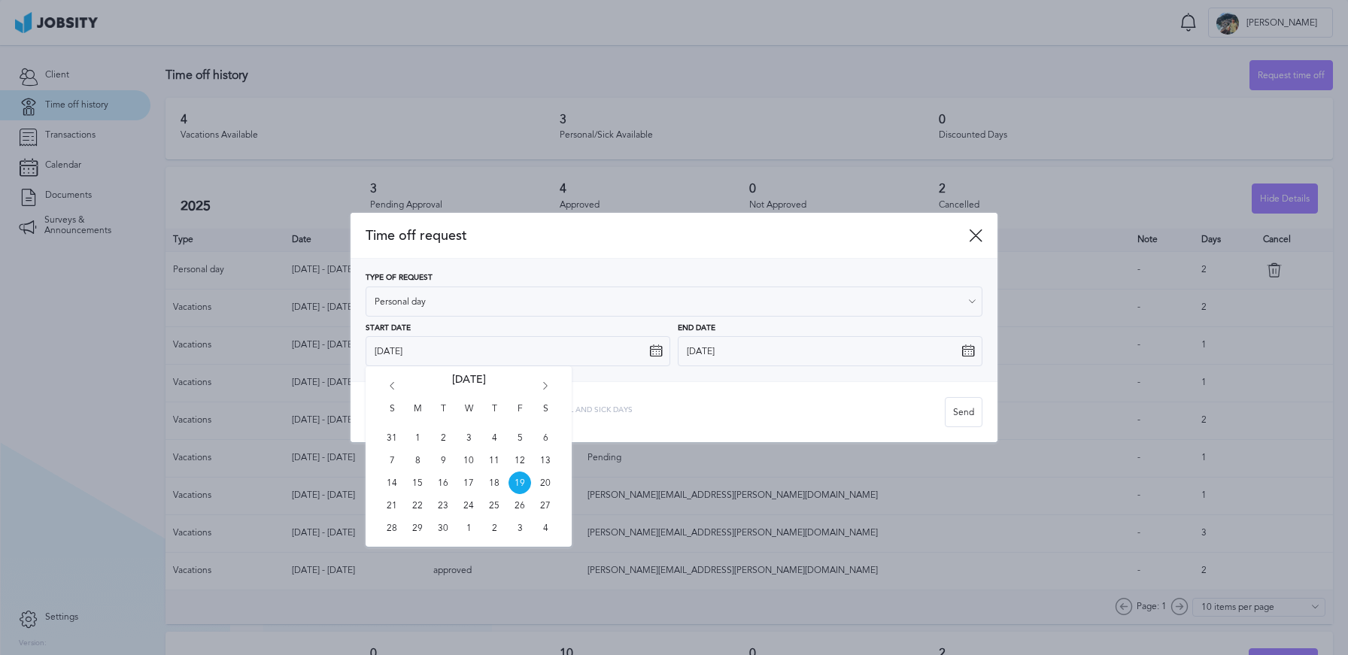
click at [548, 389] on icon "Go forward 1 month" at bounding box center [546, 389] width 14 height 14
click at [521, 438] on span "5" at bounding box center [519, 437] width 23 height 23
type input "[DATE]"
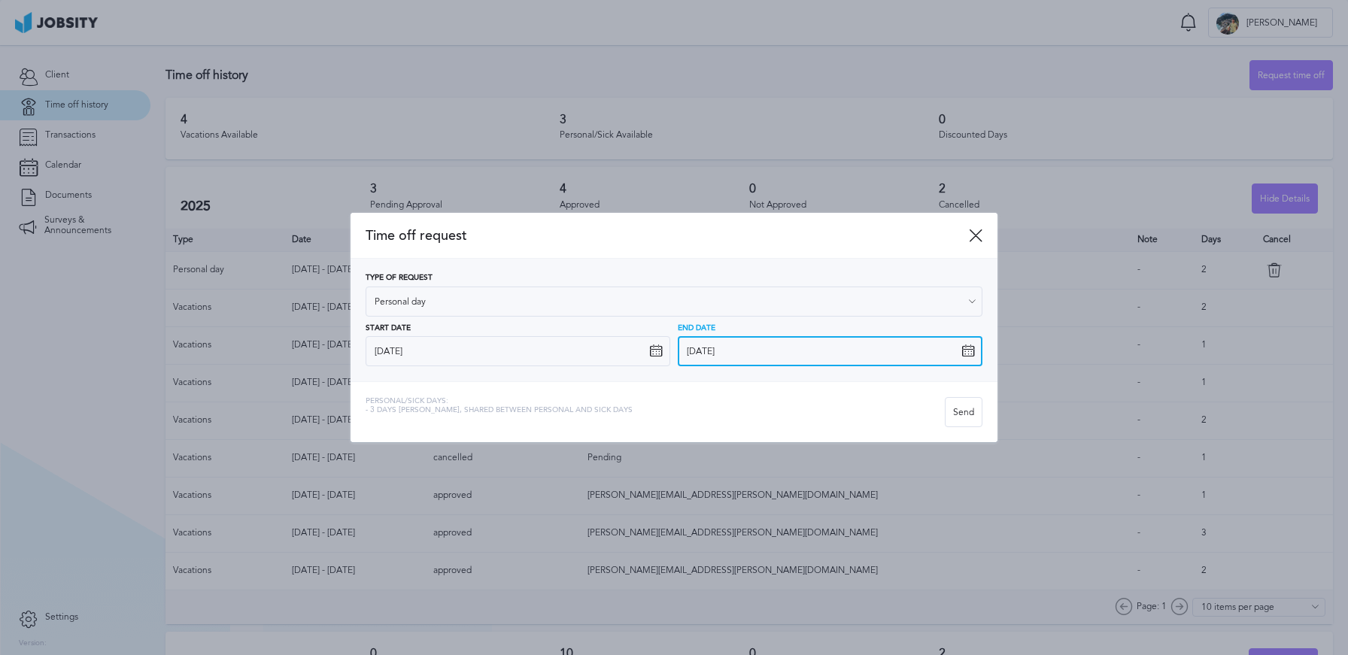
click at [848, 362] on input "[DATE]" at bounding box center [830, 351] width 305 height 30
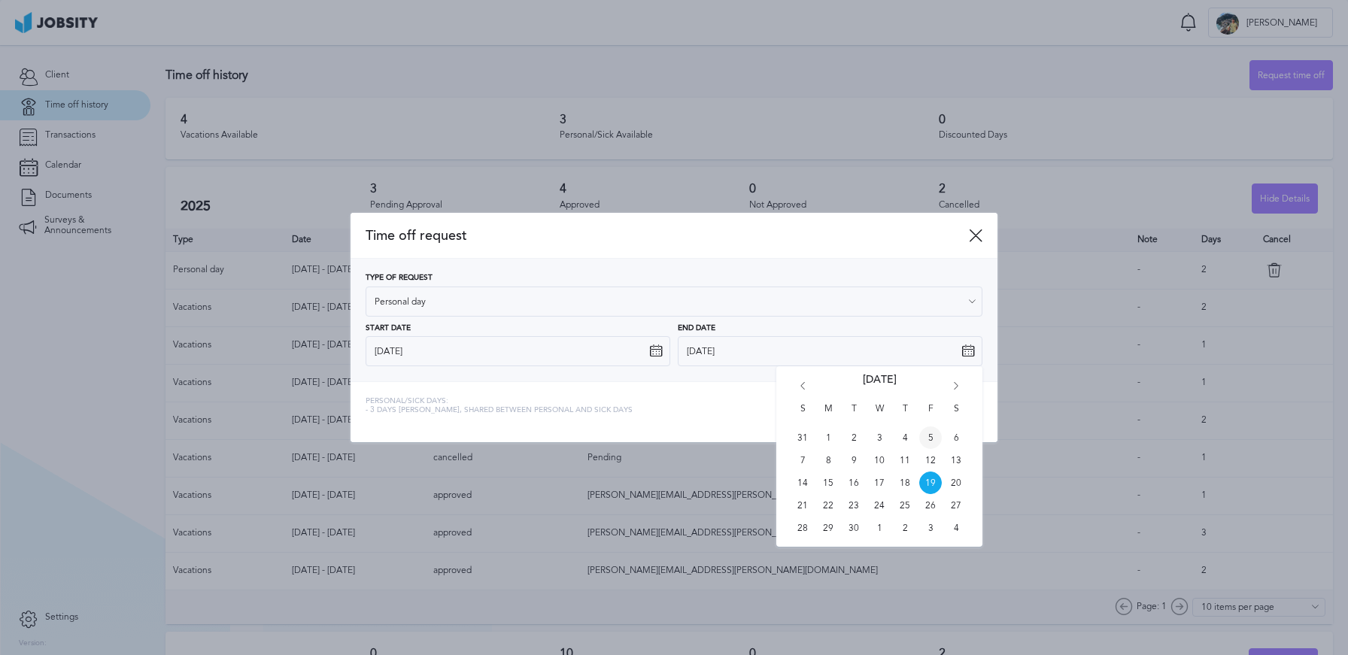
click at [929, 442] on span "5" at bounding box center [930, 437] width 23 height 23
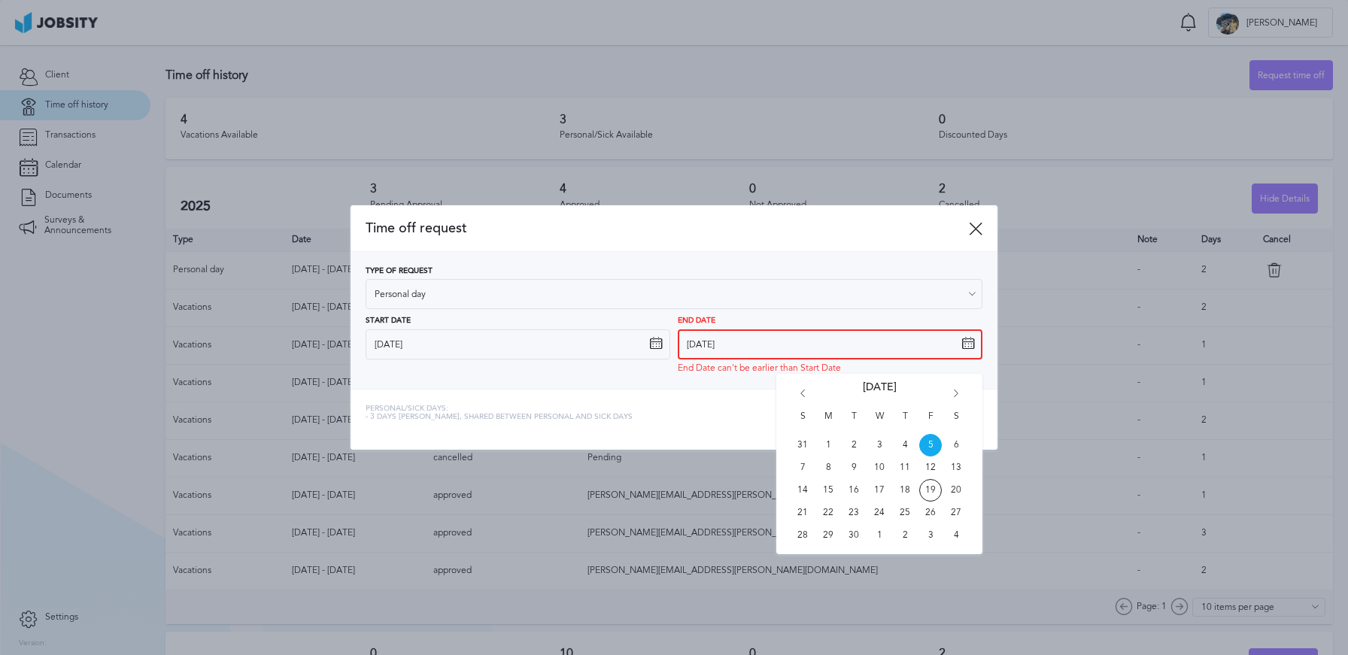
click at [872, 332] on input "[DATE]" at bounding box center [830, 344] width 305 height 30
click at [963, 396] on div "S M T W T F S 31 1 2 3 4 5 6 7 8 9 10 11 12 13 14 15 16 17 18 19 20 21 22 23 24…" at bounding box center [879, 464] width 206 height 181
click at [951, 391] on icon "Go forward 1 month" at bounding box center [956, 397] width 14 height 14
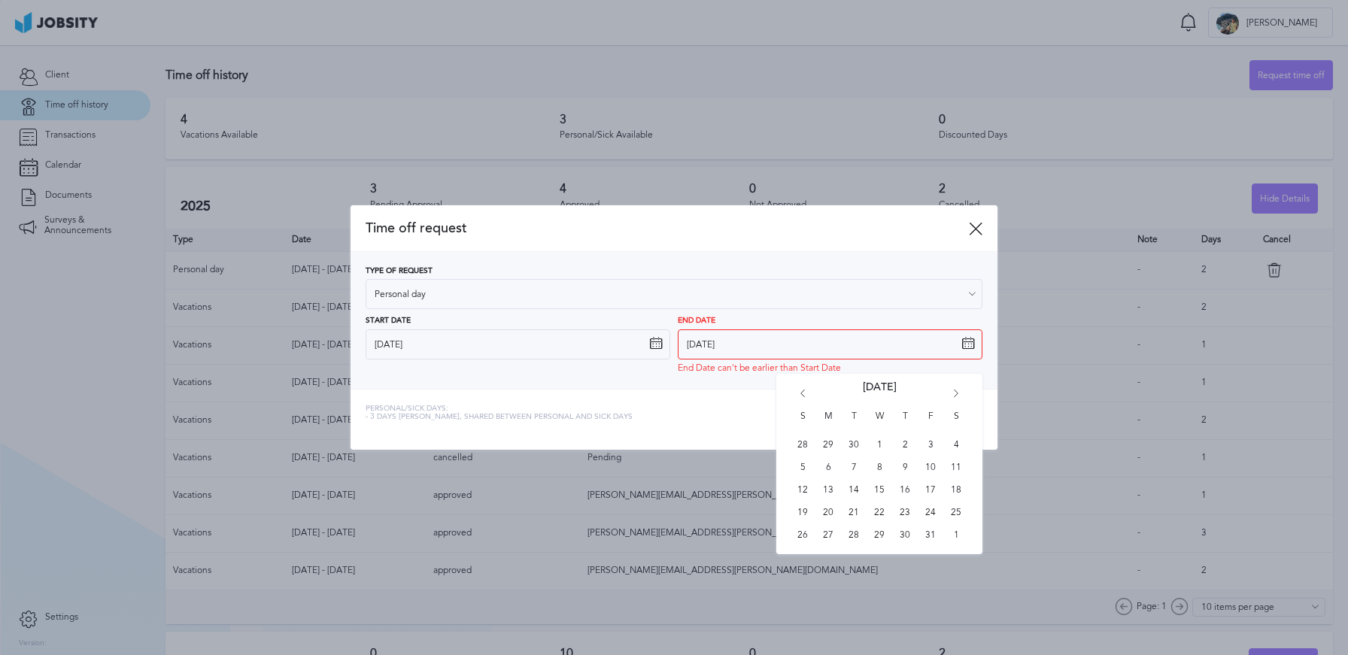
click at [954, 391] on icon "Go forward 1 month" at bounding box center [956, 397] width 14 height 14
click at [927, 440] on span "5" at bounding box center [930, 445] width 23 height 23
type input "[DATE]"
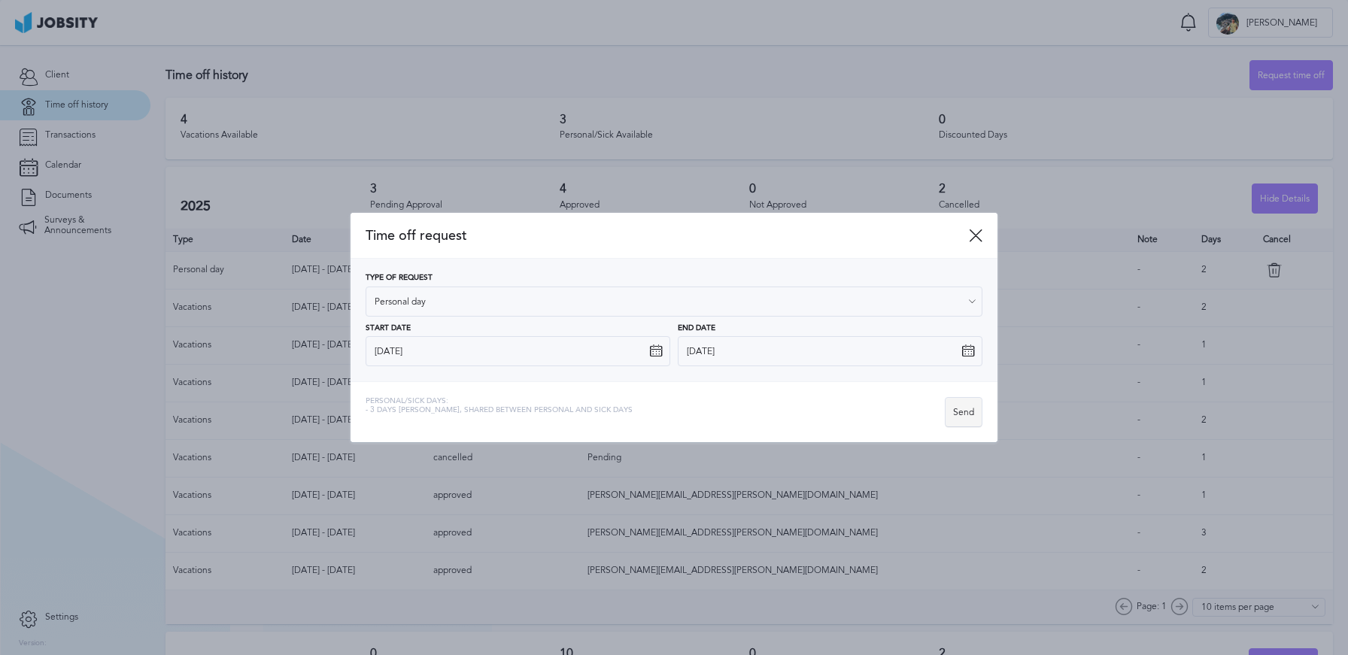
click at [978, 411] on div "Send" at bounding box center [963, 413] width 36 height 30
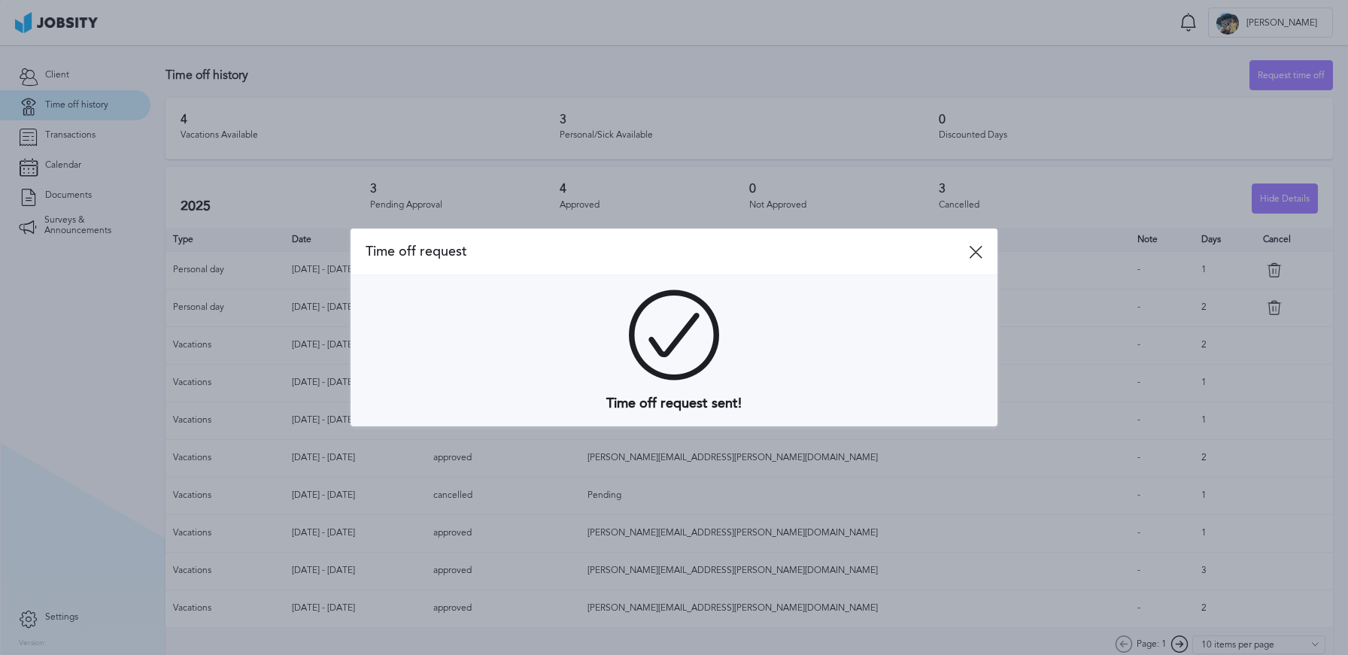
click at [969, 260] on div "Time off request" at bounding box center [673, 252] width 647 height 47
click at [972, 253] on icon at bounding box center [976, 252] width 14 height 14
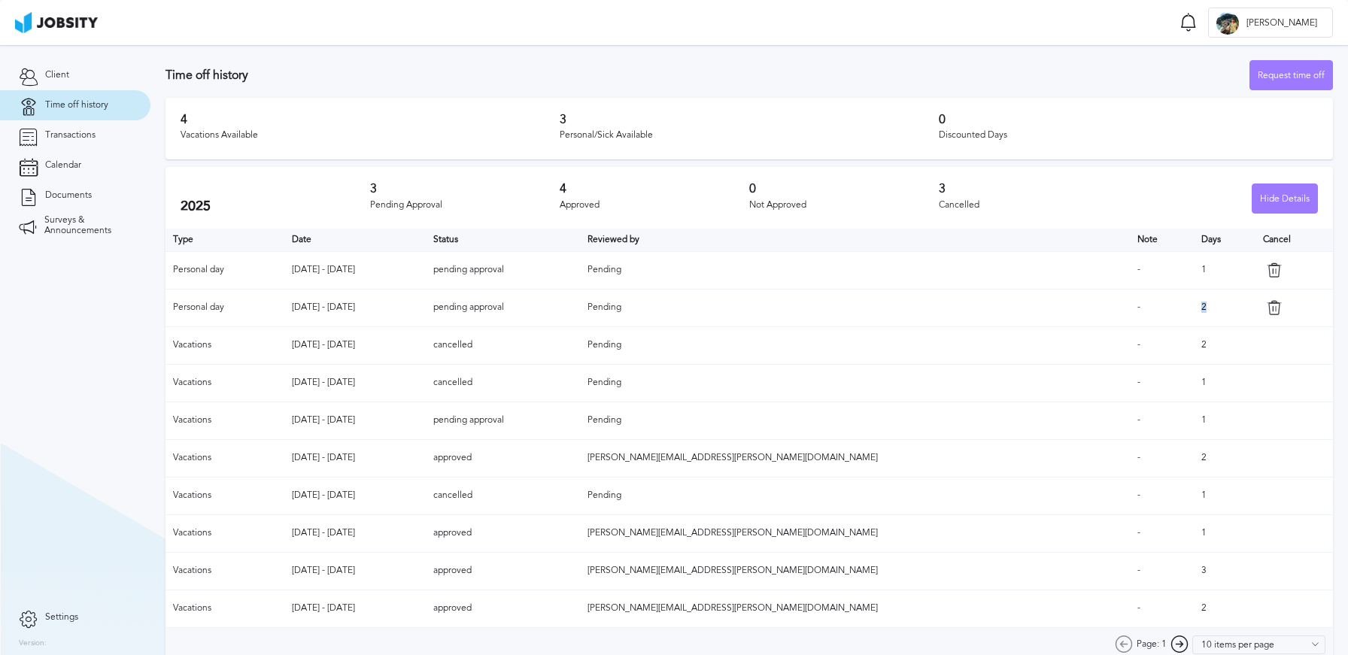
drag, startPoint x: 1154, startPoint y: 311, endPoint x: 1165, endPoint y: 311, distance: 11.3
click at [1194, 311] on td "2" at bounding box center [1225, 308] width 62 height 38
click at [1194, 273] on td "1" at bounding box center [1225, 270] width 62 height 38
